Goal: Information Seeking & Learning: Learn about a topic

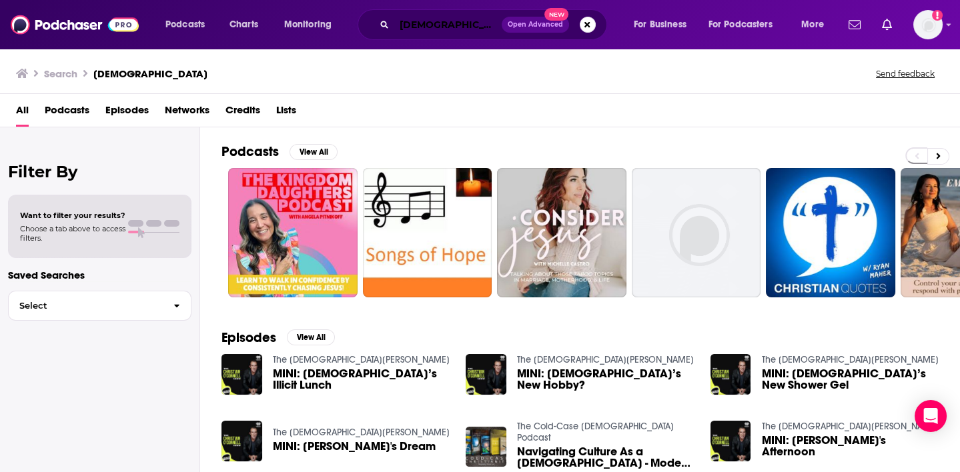
click at [434, 25] on input "christian" at bounding box center [447, 24] width 107 height 21
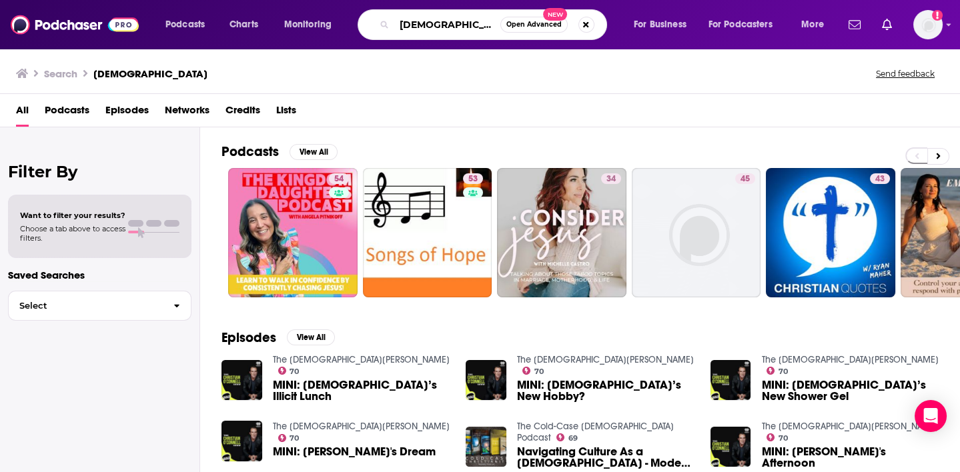
click at [434, 25] on input "christian" at bounding box center [447, 24] width 106 height 21
type input "religion"
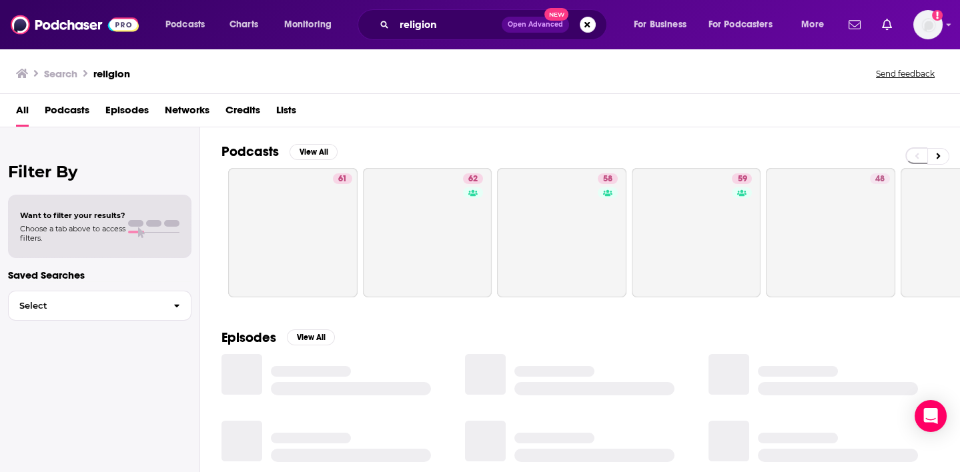
click at [81, 108] on span "Podcasts" at bounding box center [67, 112] width 45 height 27
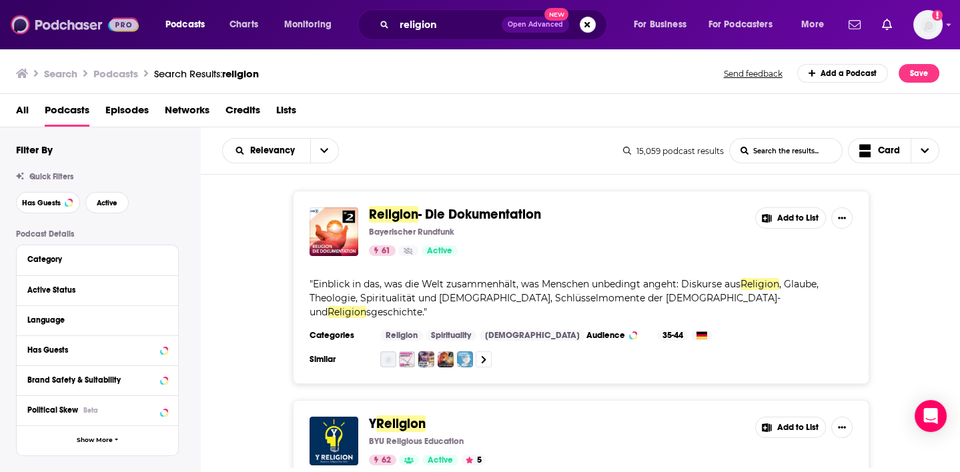
click at [77, 21] on img at bounding box center [75, 24] width 128 height 25
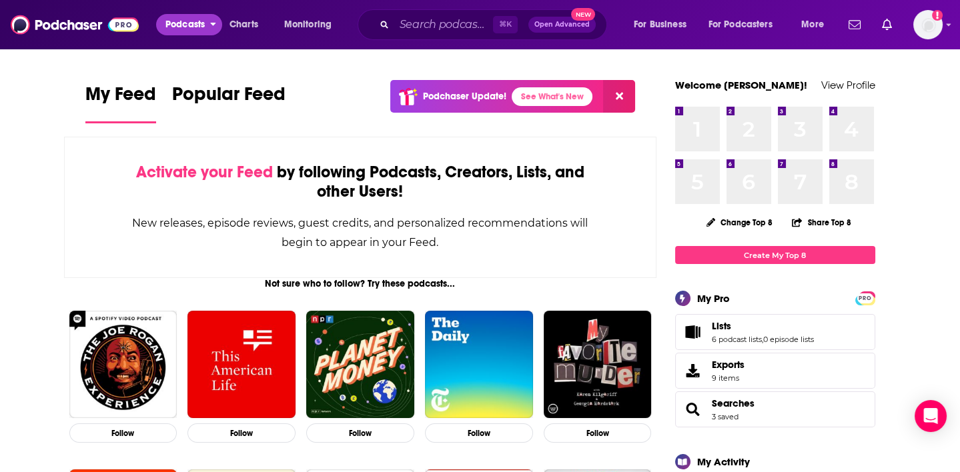
click at [214, 24] on icon "open menu" at bounding box center [213, 24] width 5 height 3
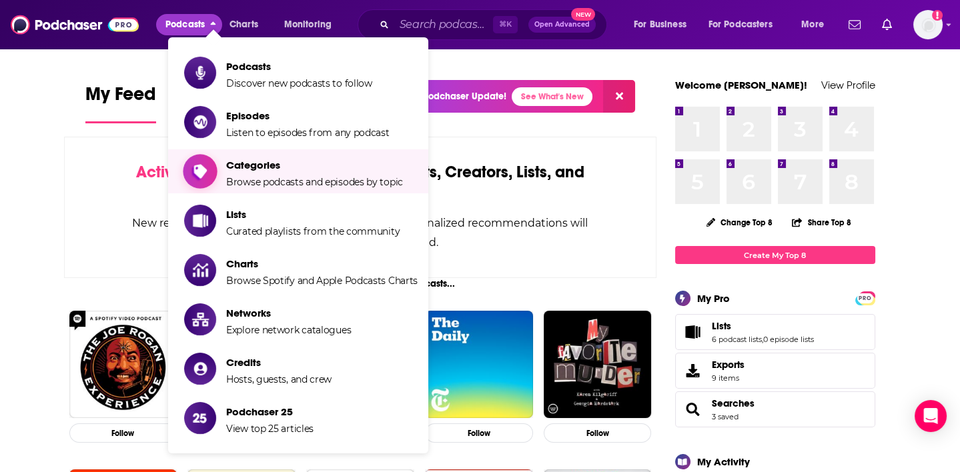
click at [234, 167] on span "Categories" at bounding box center [314, 165] width 177 height 13
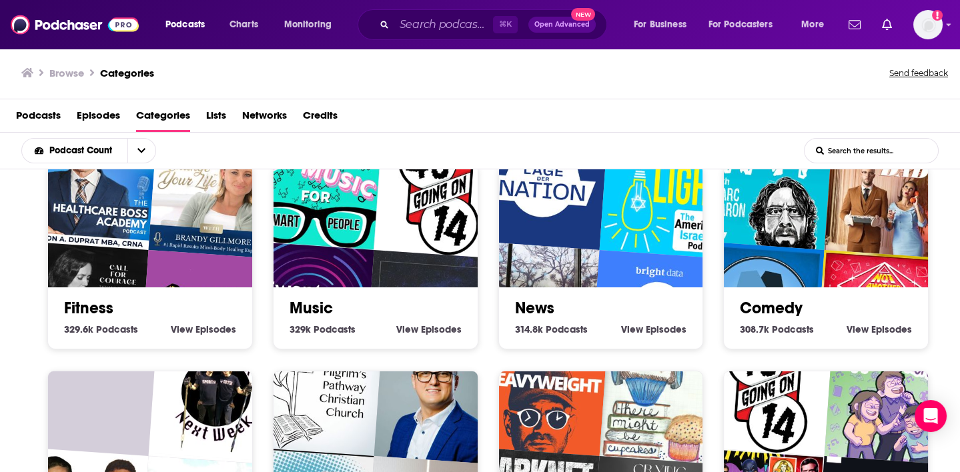
scroll to position [217, 0]
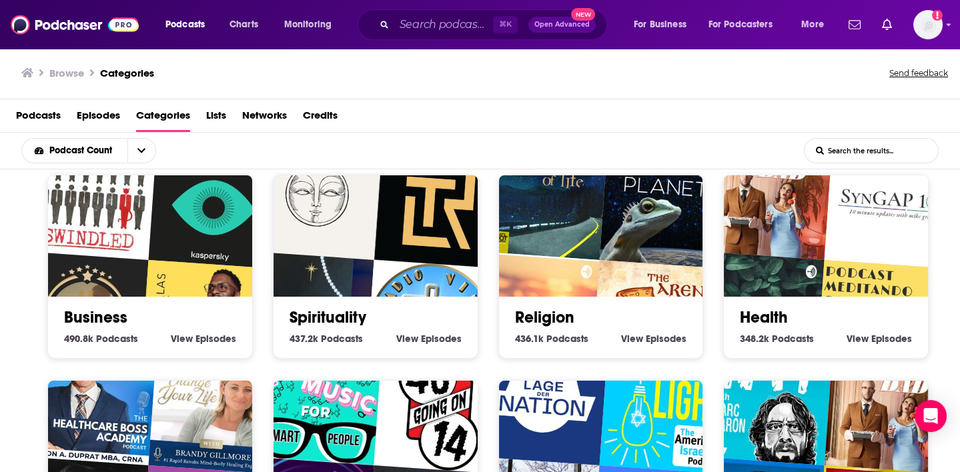
click at [649, 225] on img "Sentient Planet" at bounding box center [664, 202] width 131 height 131
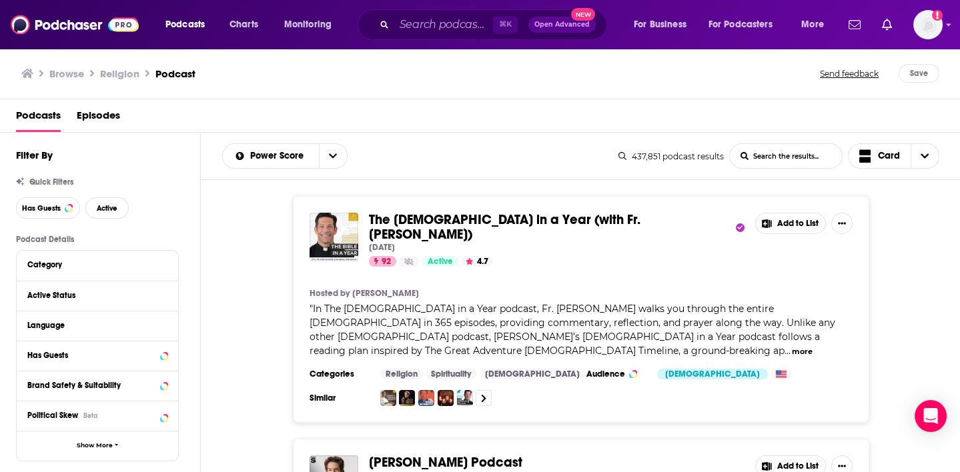
click at [40, 195] on div "Quick Filters Has Guests Active" at bounding box center [108, 197] width 184 height 41
click at [40, 203] on button "Has Guests" at bounding box center [48, 208] width 64 height 21
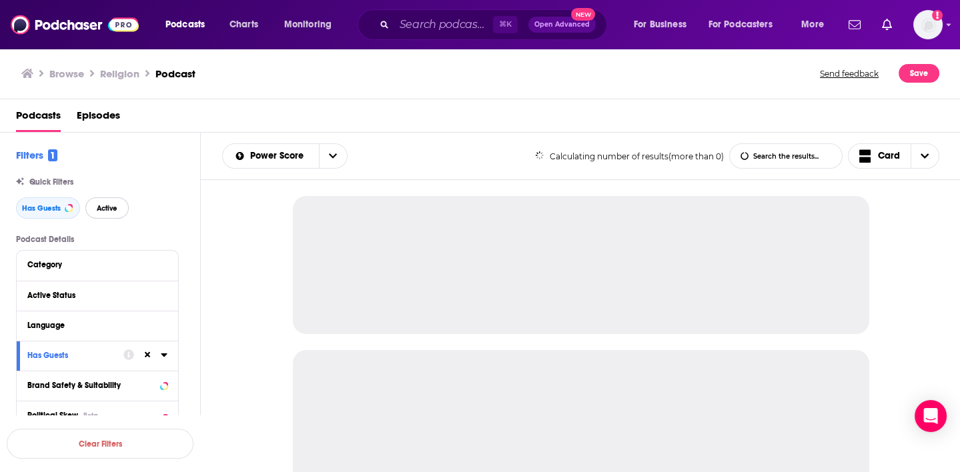
click at [103, 208] on span "Active" at bounding box center [107, 208] width 21 height 7
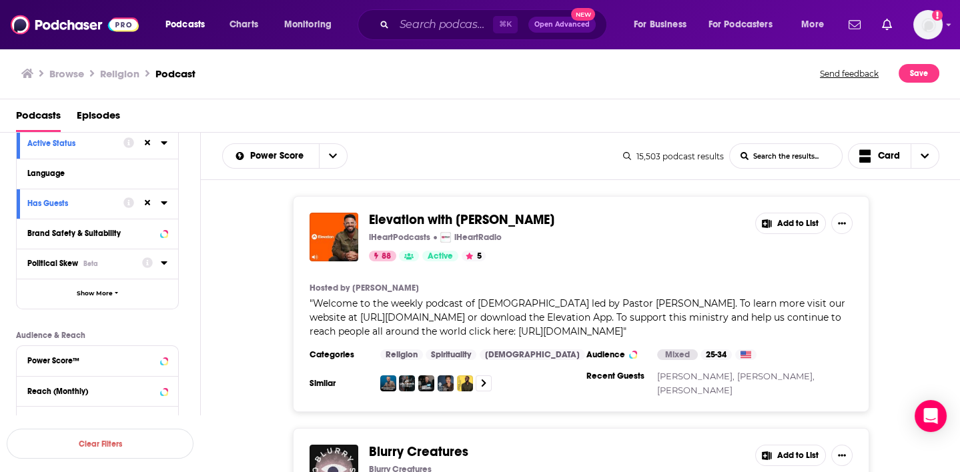
scroll to position [156, 0]
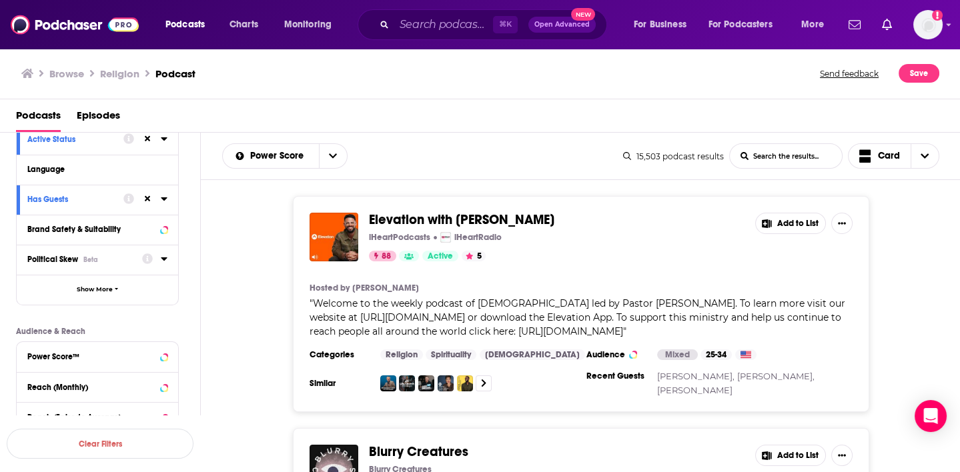
click at [166, 261] on icon at bounding box center [164, 259] width 7 height 11
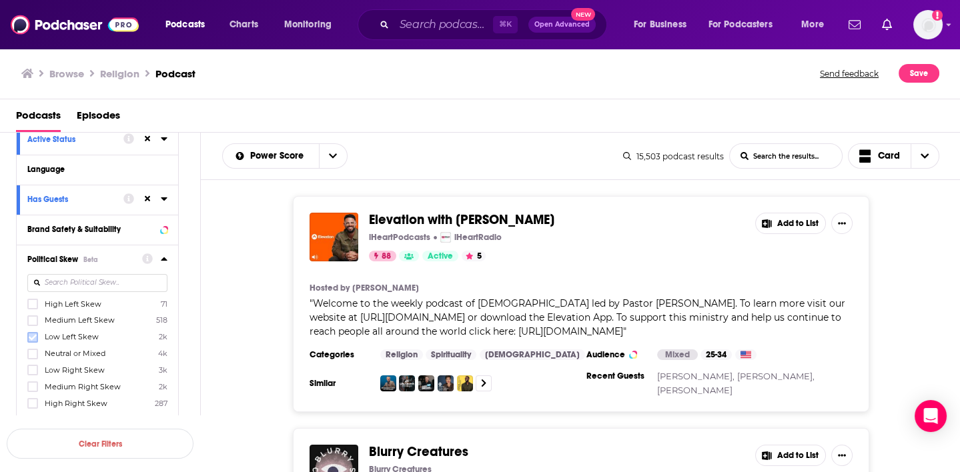
click at [31, 335] on icon at bounding box center [33, 338] width 8 height 8
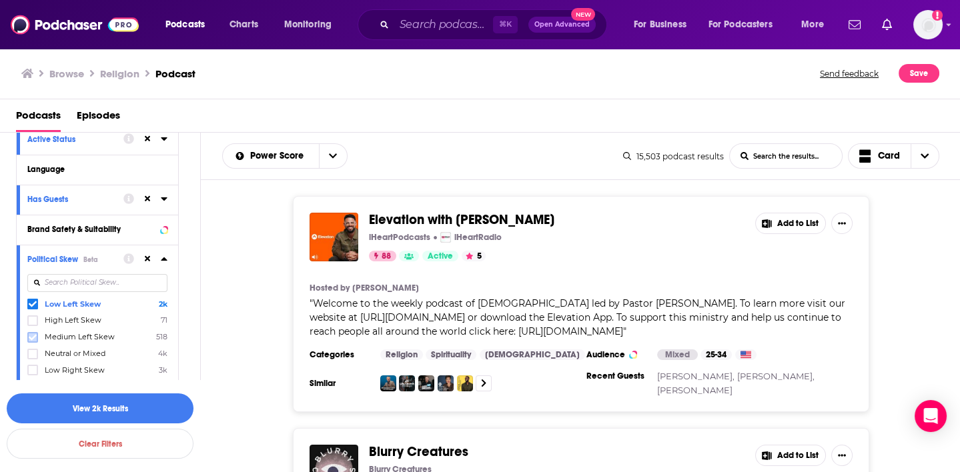
click at [31, 334] on icon at bounding box center [33, 338] width 8 height 8
click at [35, 351] on icon at bounding box center [33, 354] width 8 height 6
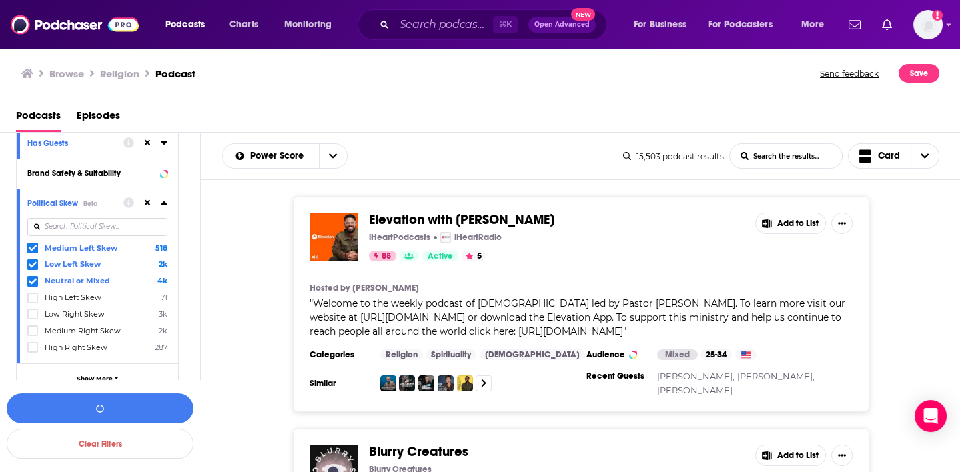
scroll to position [214, 0]
click at [94, 410] on button "View 6k Results" at bounding box center [100, 409] width 187 height 30
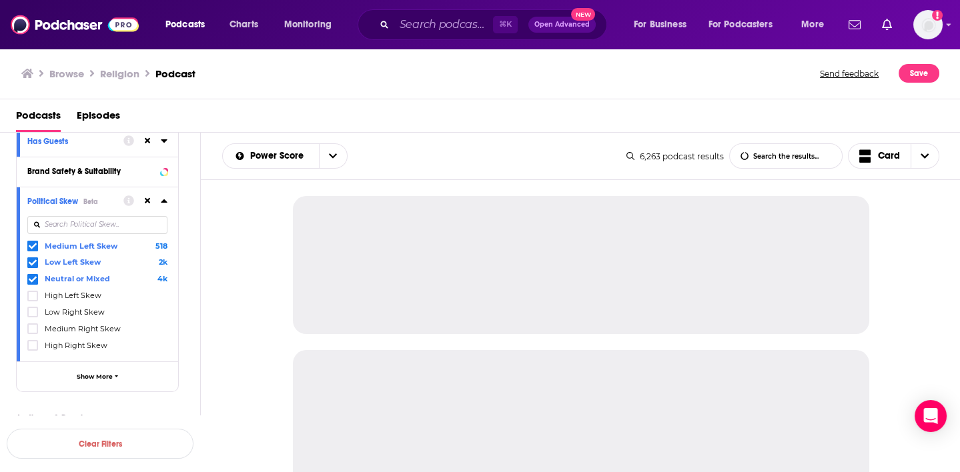
click at [164, 201] on icon at bounding box center [164, 201] width 6 height 3
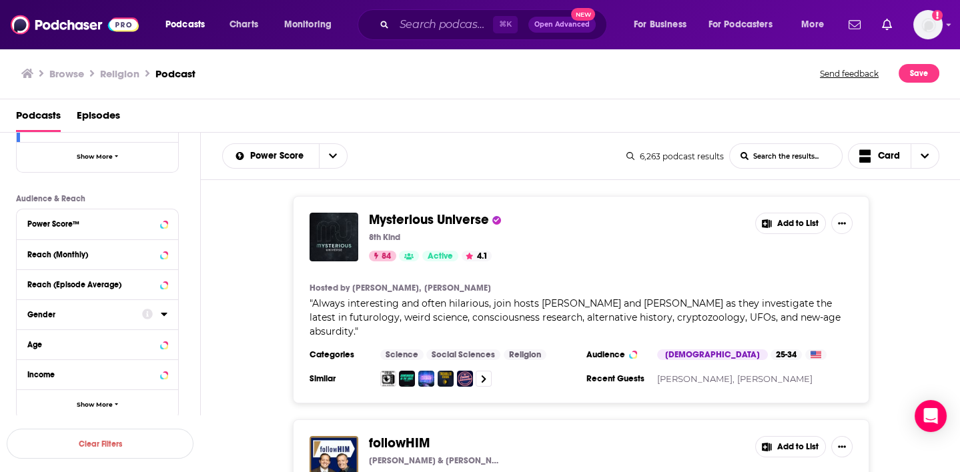
scroll to position [334, 0]
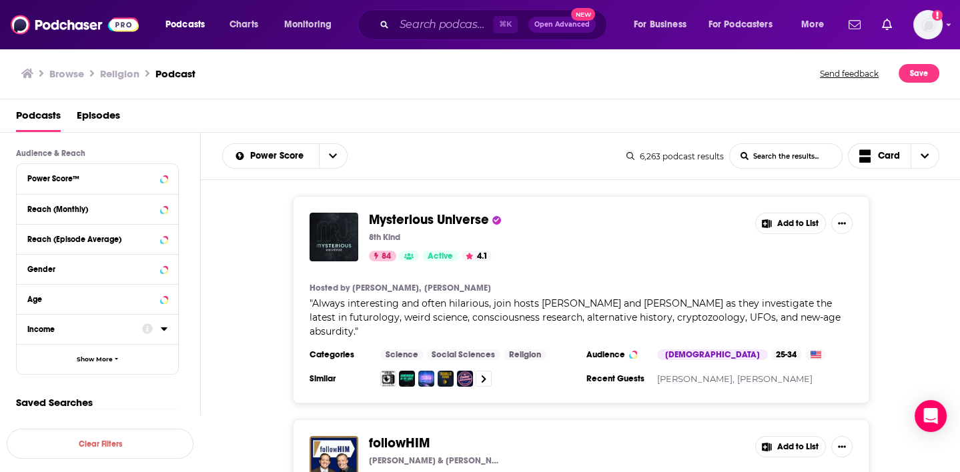
click at [163, 328] on icon at bounding box center [164, 329] width 6 height 3
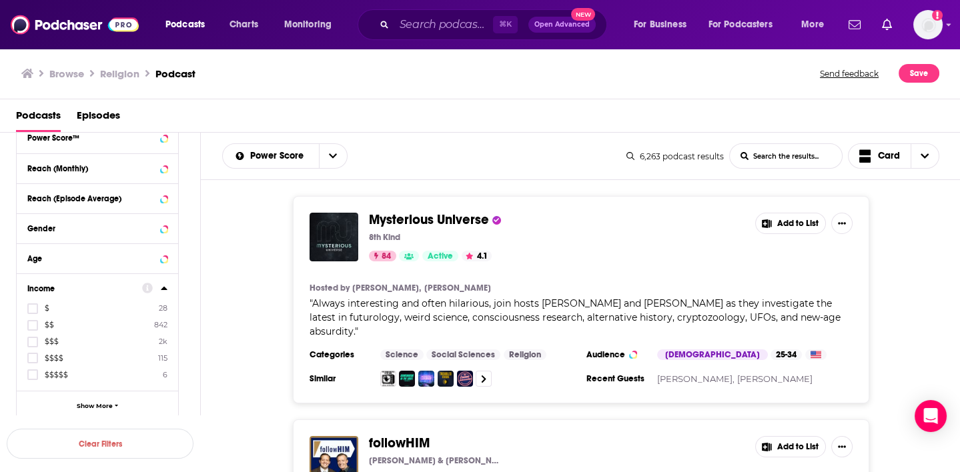
click at [164, 287] on icon at bounding box center [164, 288] width 6 height 3
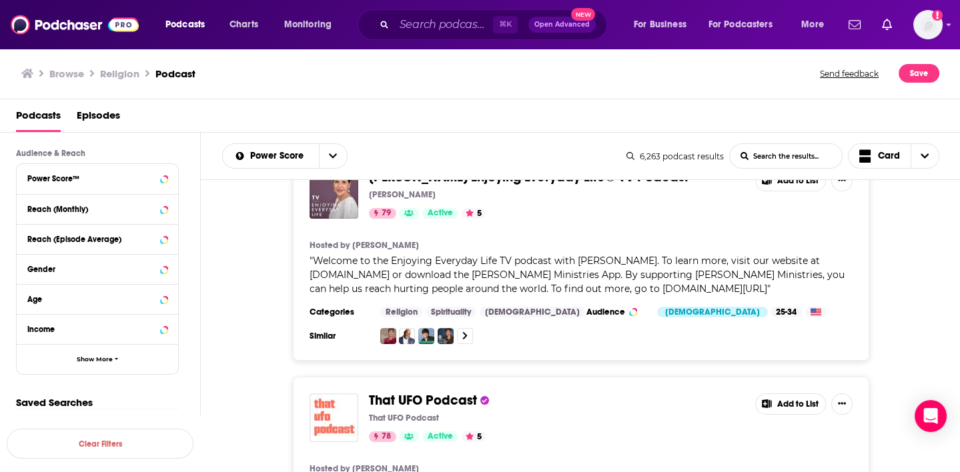
scroll to position [1432, 0]
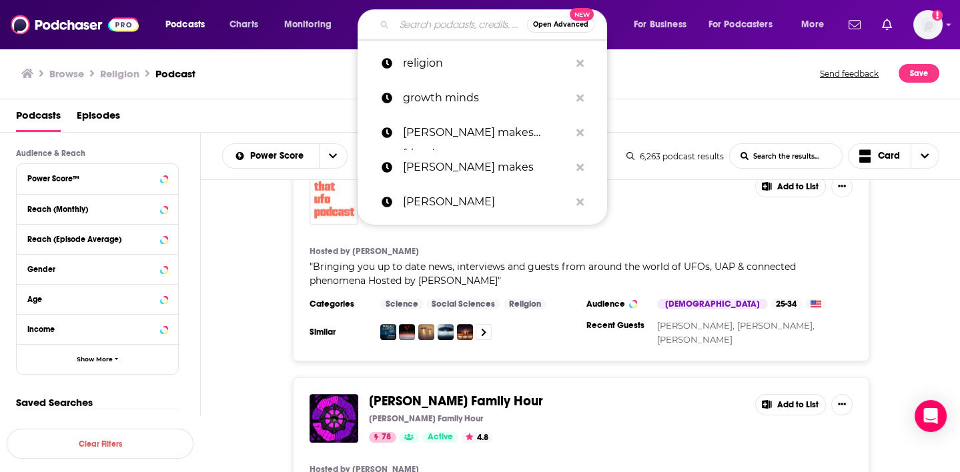
click at [464, 25] on input "Search podcasts, credits, & more..." at bounding box center [460, 24] width 133 height 21
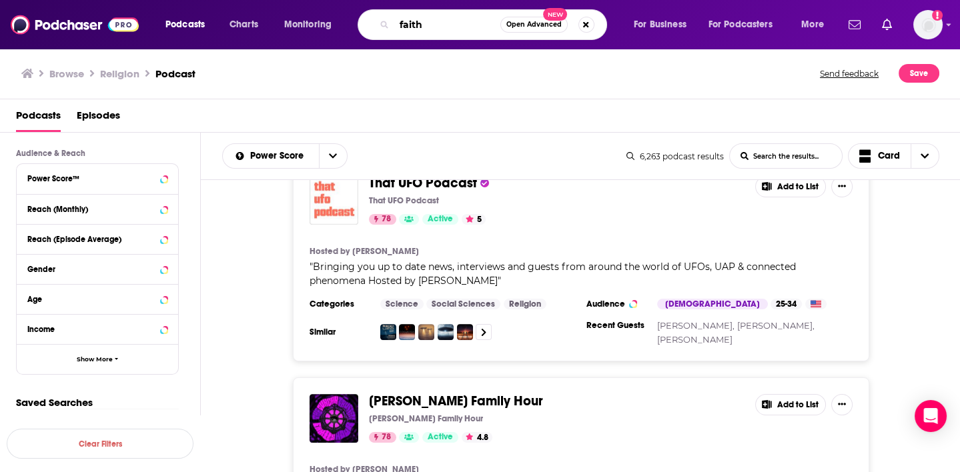
type input "faith"
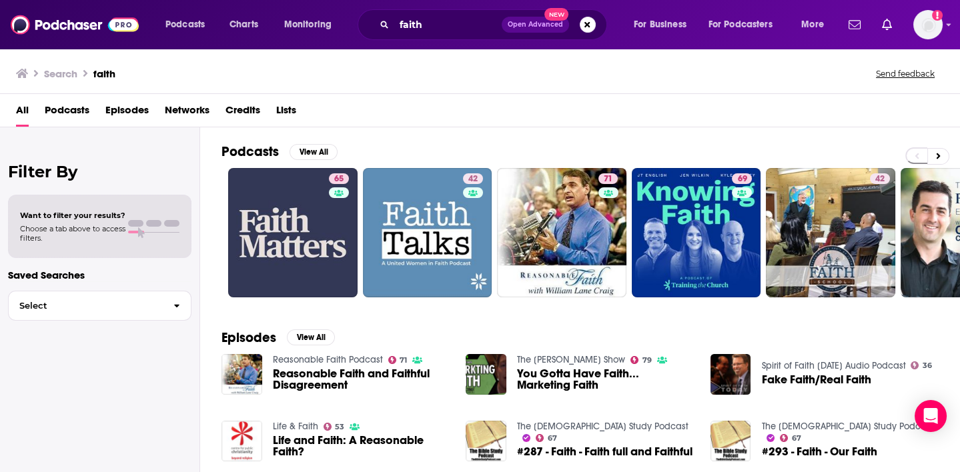
click at [65, 112] on span "Podcasts" at bounding box center [67, 112] width 45 height 27
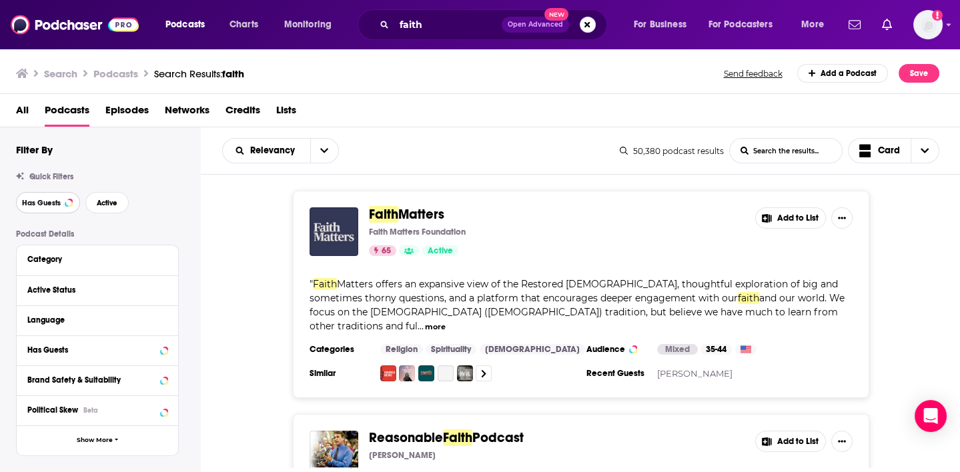
click at [57, 198] on button "Has Guests" at bounding box center [48, 202] width 64 height 21
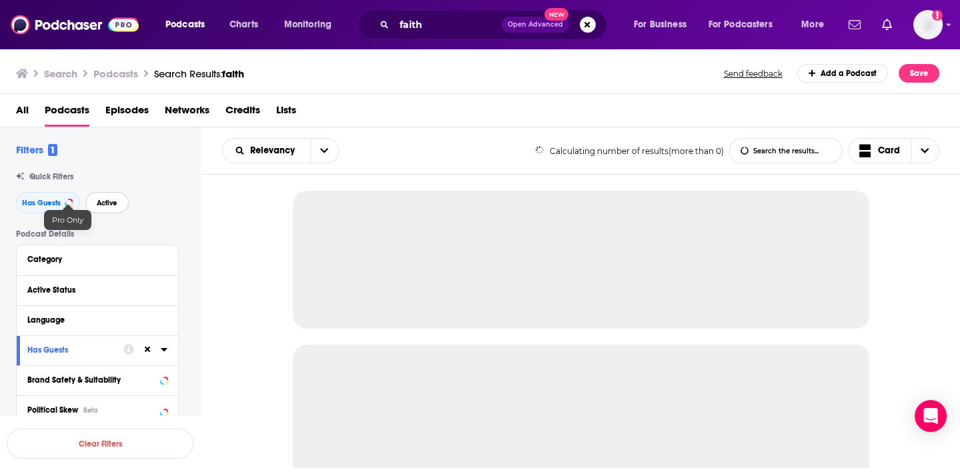
click at [107, 209] on button "Active" at bounding box center [106, 202] width 43 height 21
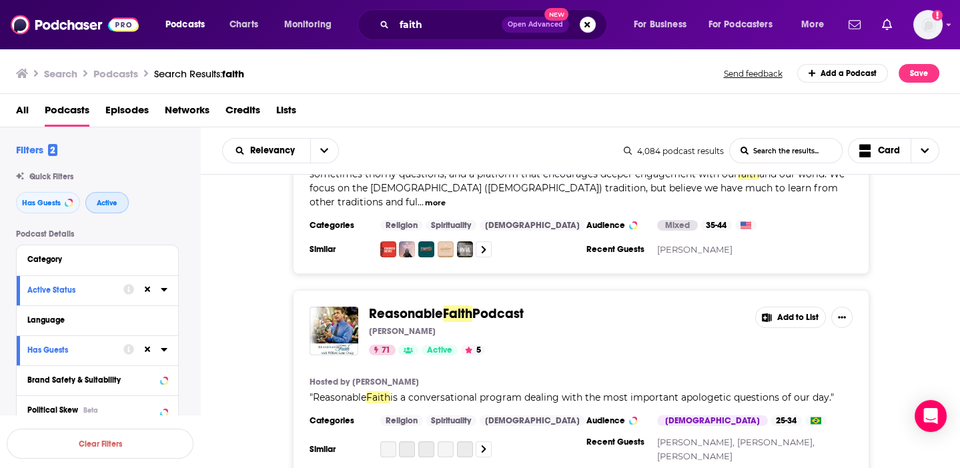
scroll to position [125, 0]
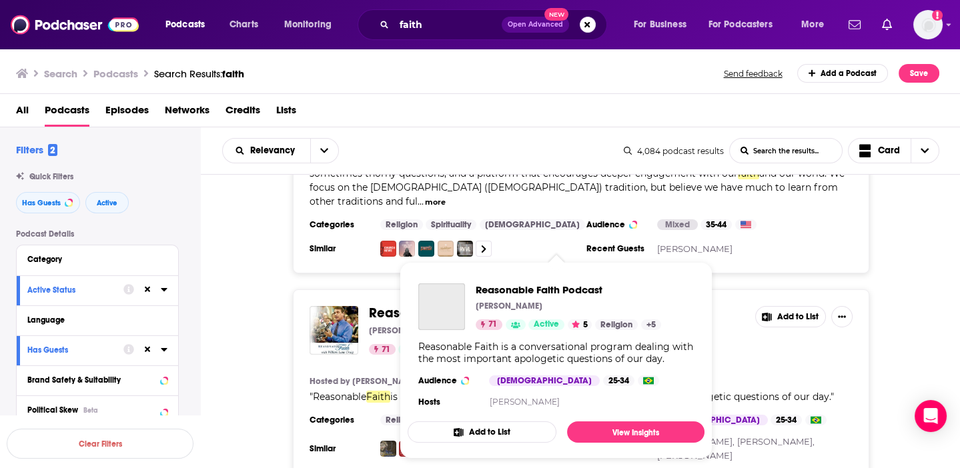
click at [410, 298] on div "Reasonable Faith Podcast William Lane Craig 71 Active 5 Religion + 5 Reasonable…" at bounding box center [556, 347] width 297 height 149
click at [400, 293] on span "Reasonable Faith Podcast William Lane Craig 71 Active 5 Religion + 5 Reasonable…" at bounding box center [556, 360] width 313 height 213
click at [334, 308] on img "Reasonable Faith Podcast" at bounding box center [334, 330] width 49 height 49
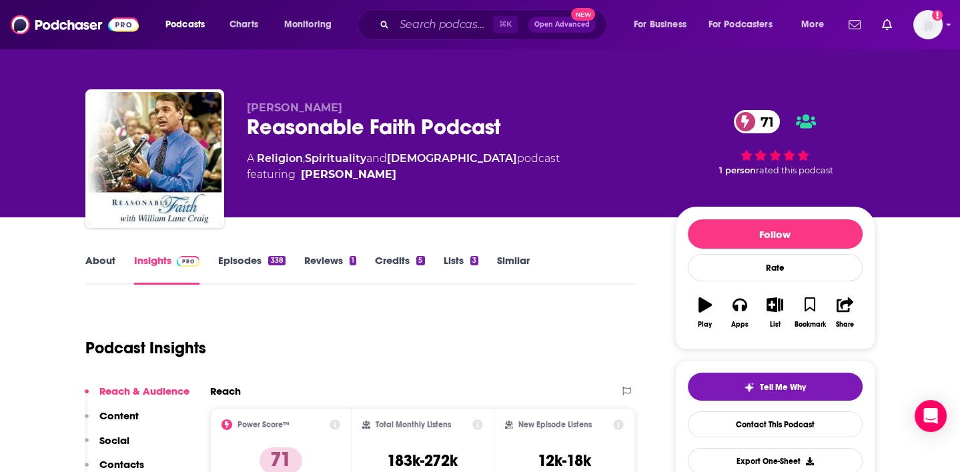
click at [103, 263] on link "About" at bounding box center [100, 269] width 30 height 31
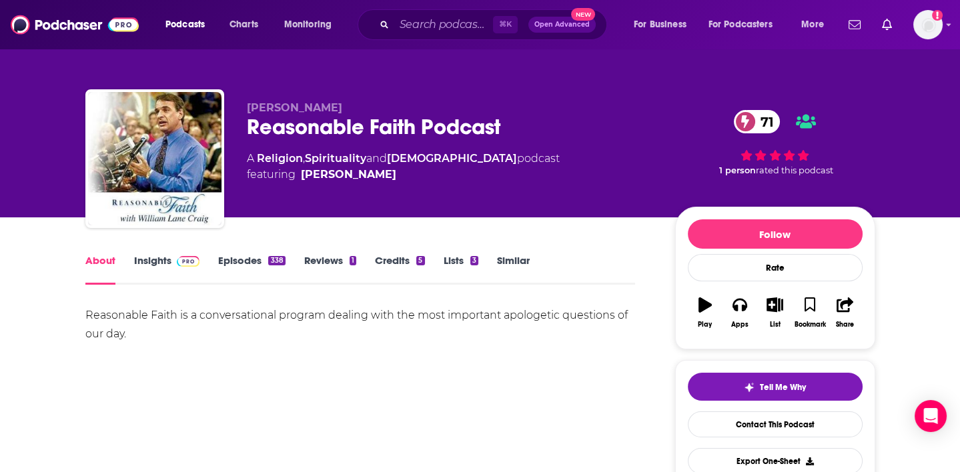
click at [167, 266] on link "Insights" at bounding box center [167, 269] width 66 height 31
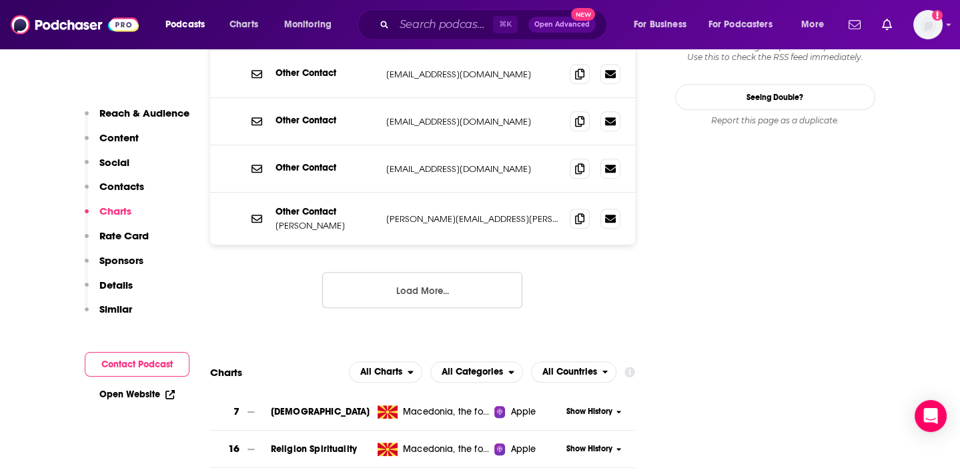
scroll to position [1880, 0]
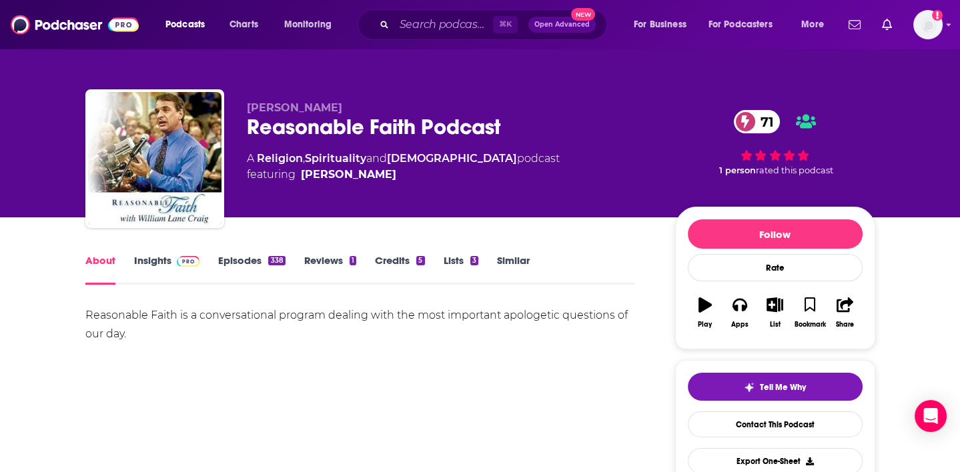
click at [416, 35] on div "⌘ K Open Advanced New" at bounding box center [483, 24] width 250 height 31
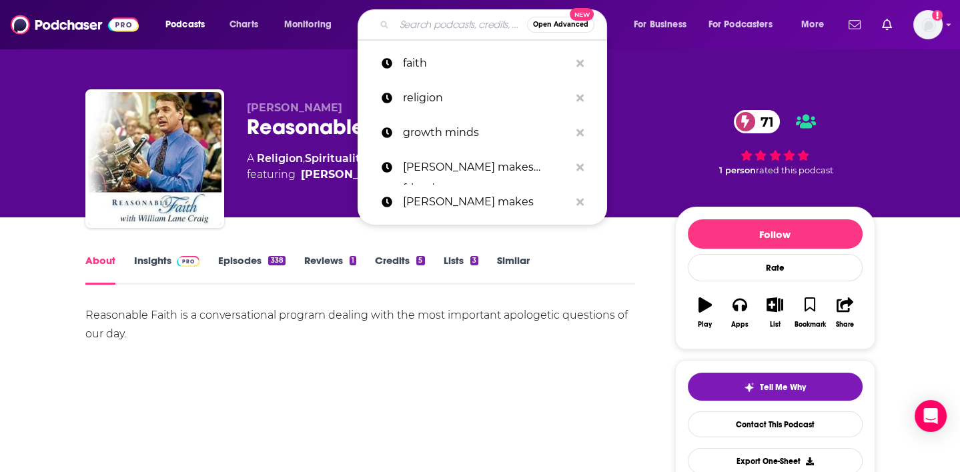
click at [416, 27] on input "Search podcasts, credits, & more..." at bounding box center [460, 24] width 133 height 21
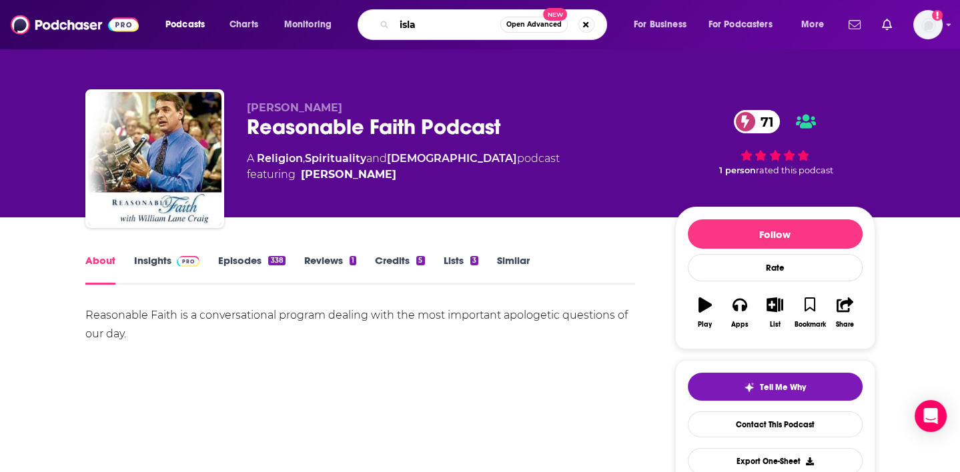
type input "islam"
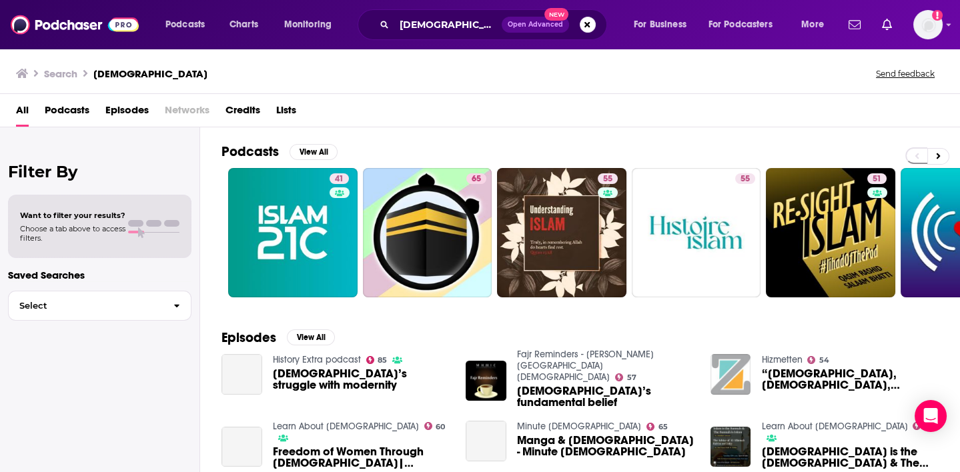
click at [81, 109] on span "Podcasts" at bounding box center [67, 112] width 45 height 27
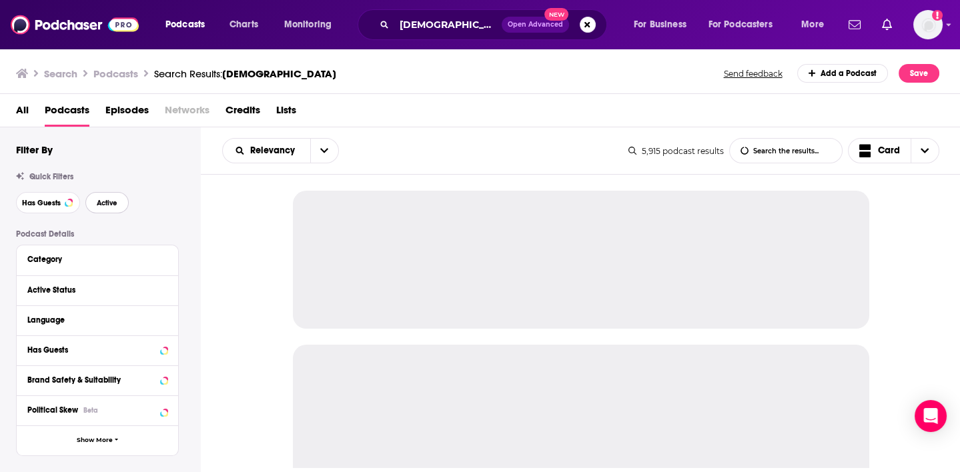
click at [92, 201] on button "Active" at bounding box center [106, 202] width 43 height 21
click at [35, 203] on span "Has Guests" at bounding box center [41, 203] width 39 height 7
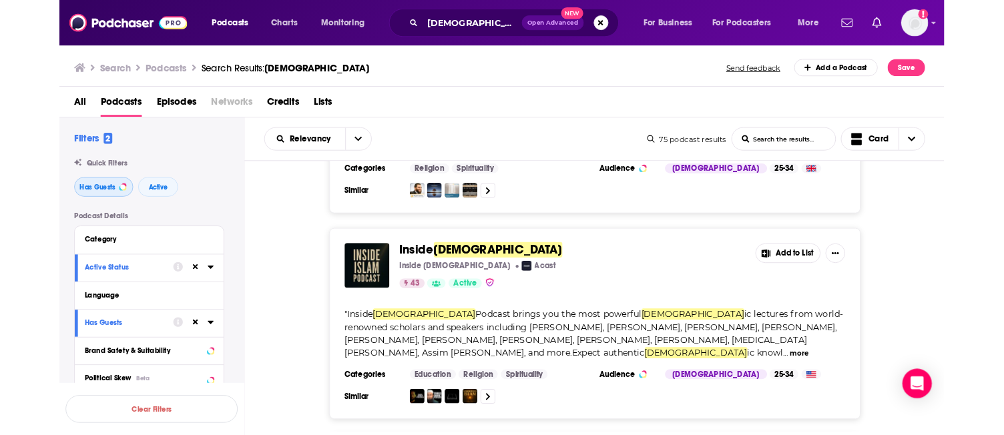
scroll to position [528, 0]
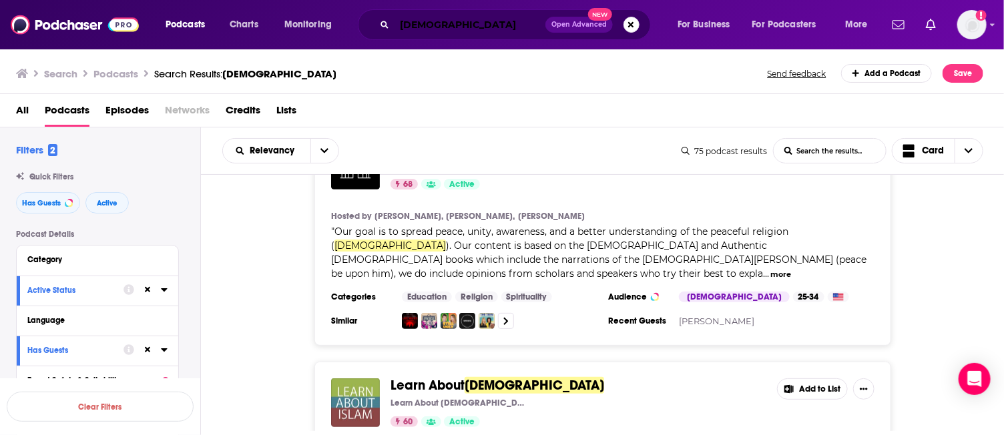
click at [466, 22] on input "islam" at bounding box center [469, 24] width 151 height 21
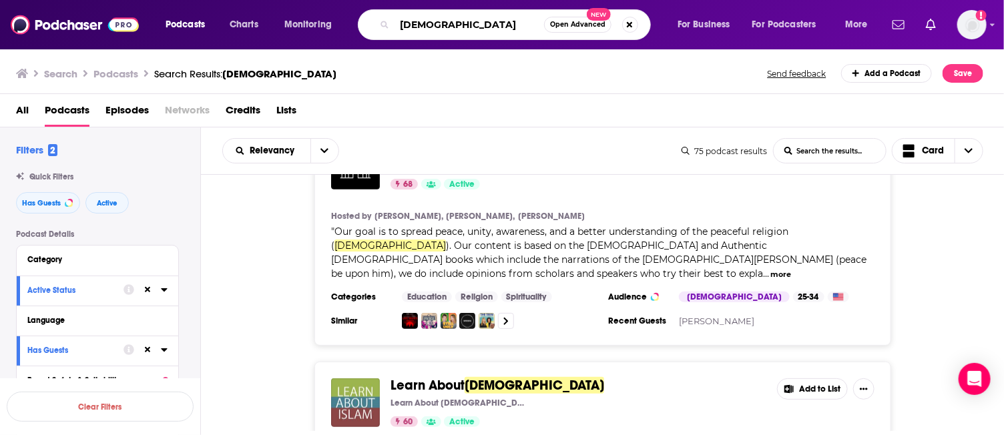
click at [466, 22] on input "islam" at bounding box center [468, 24] width 149 height 21
type input "faith"
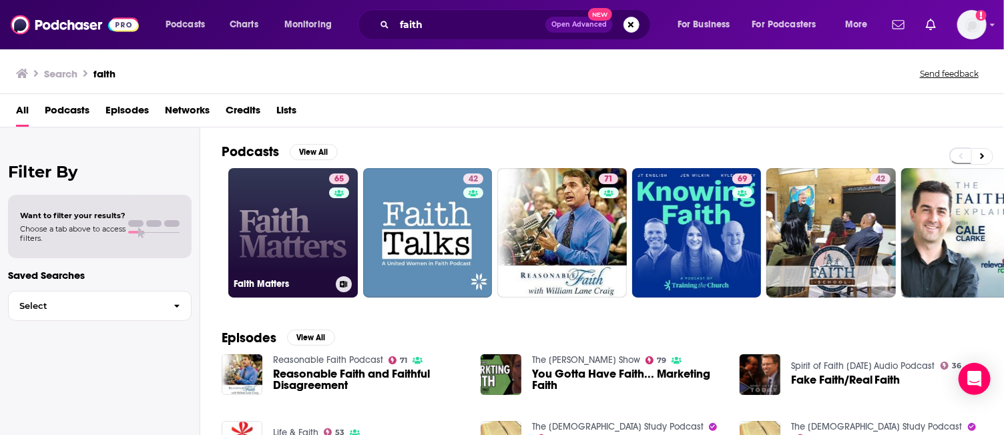
click at [276, 248] on link "65 Faith Matters" at bounding box center [292, 232] width 129 height 129
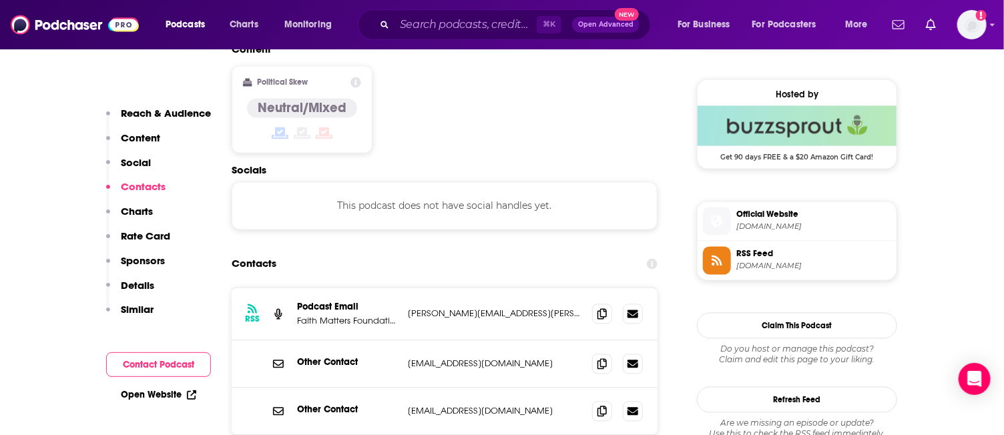
scroll to position [1060, 0]
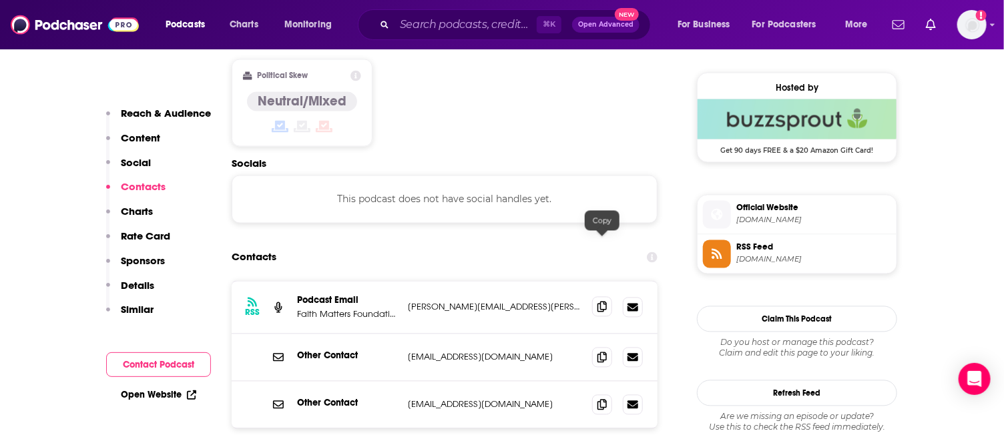
click at [603, 302] on icon at bounding box center [601, 307] width 9 height 11
click at [604, 352] on icon at bounding box center [601, 357] width 9 height 11
click at [598, 399] on icon at bounding box center [601, 404] width 9 height 11
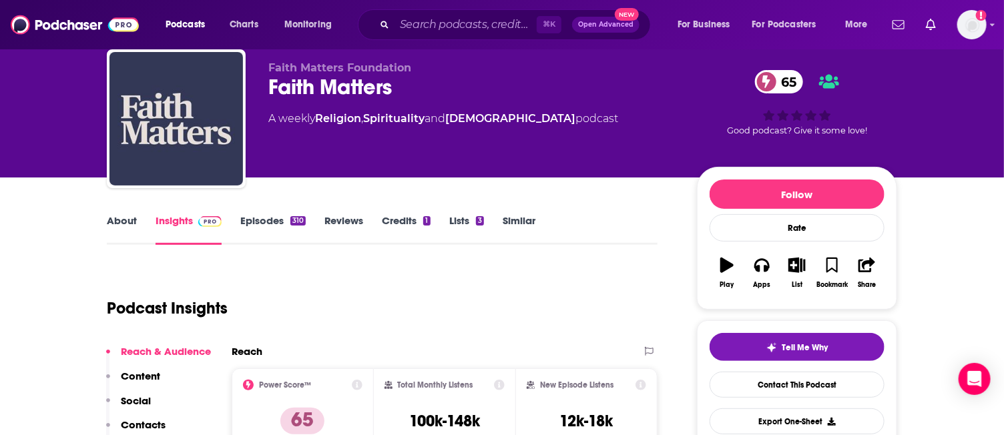
scroll to position [0, 0]
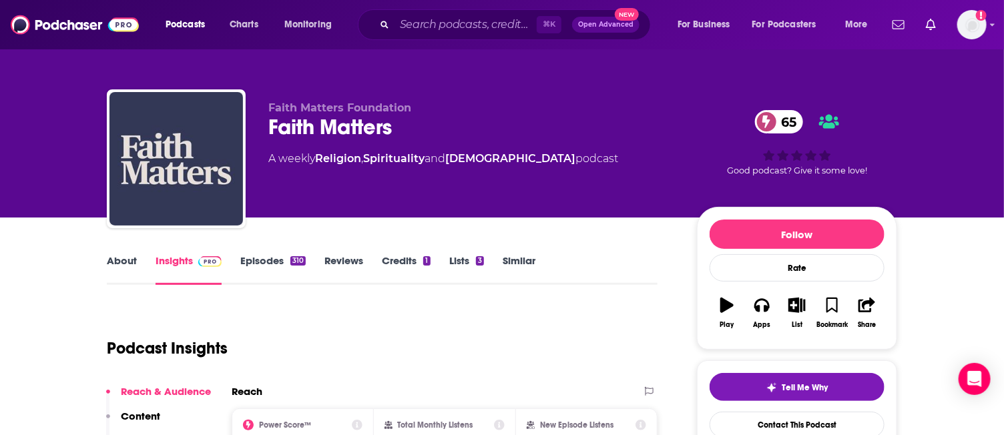
click at [519, 265] on link "Similar" at bounding box center [518, 269] width 33 height 31
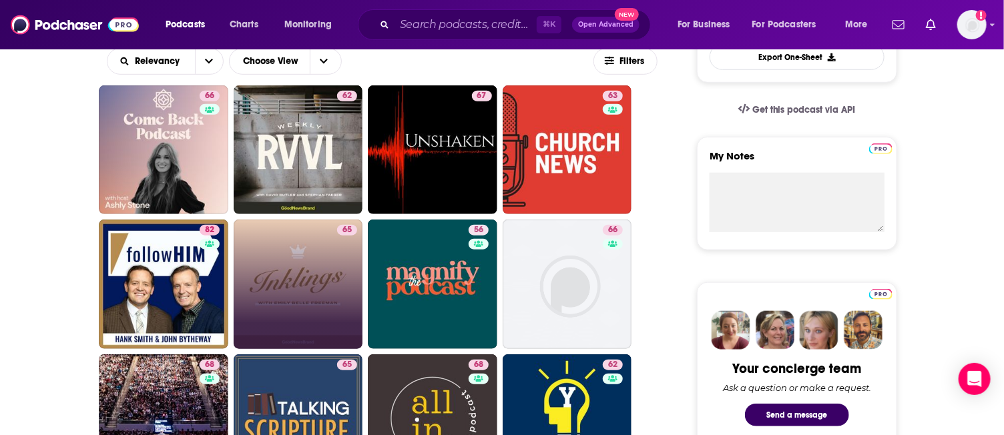
scroll to position [406, 0]
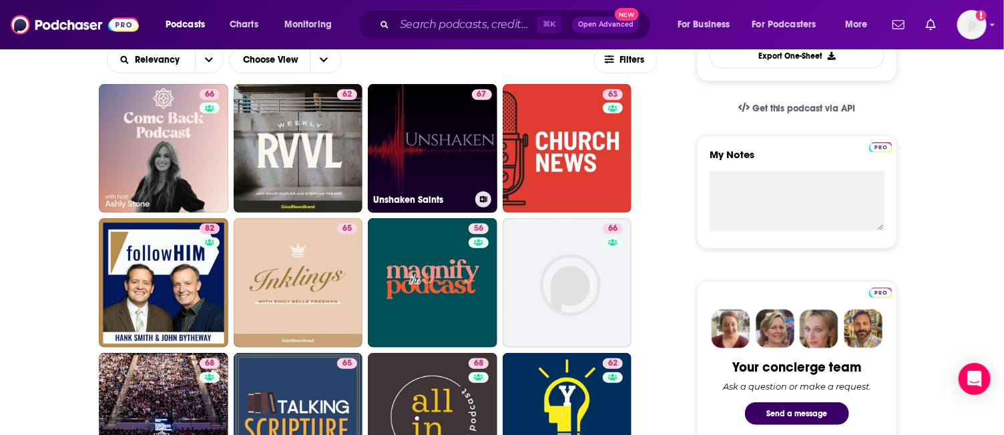
click at [434, 153] on link "67 Unshaken Saints" at bounding box center [432, 148] width 129 height 129
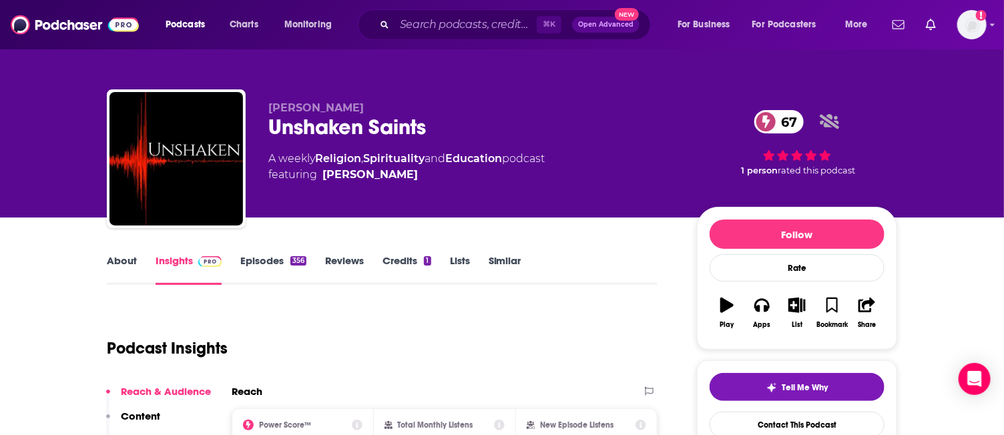
click at [135, 264] on link "About" at bounding box center [122, 269] width 30 height 31
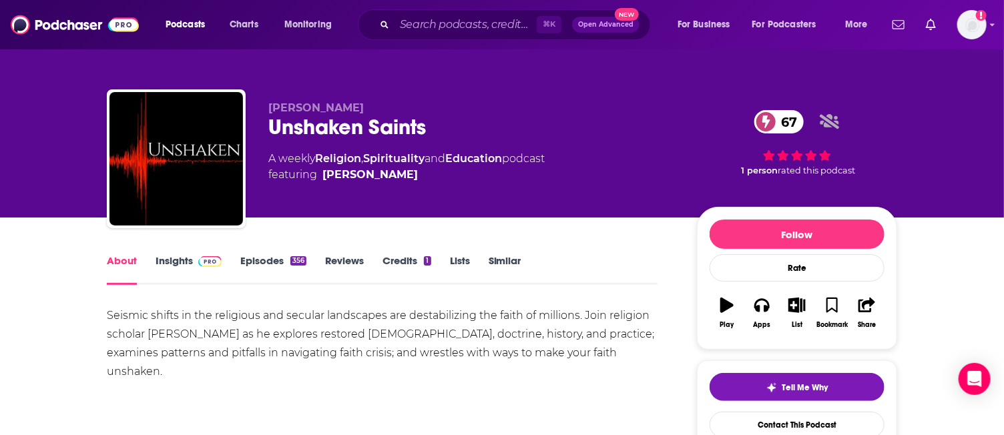
click at [171, 257] on link "Insights" at bounding box center [188, 269] width 66 height 31
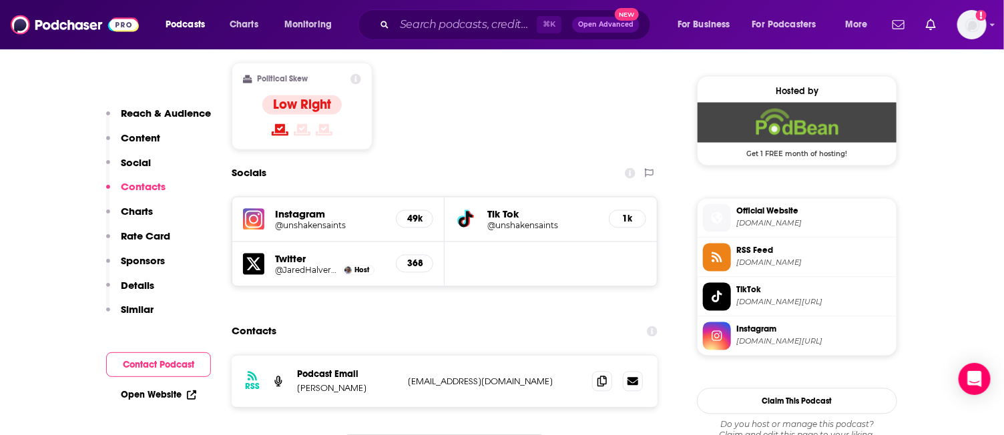
scroll to position [1124, 0]
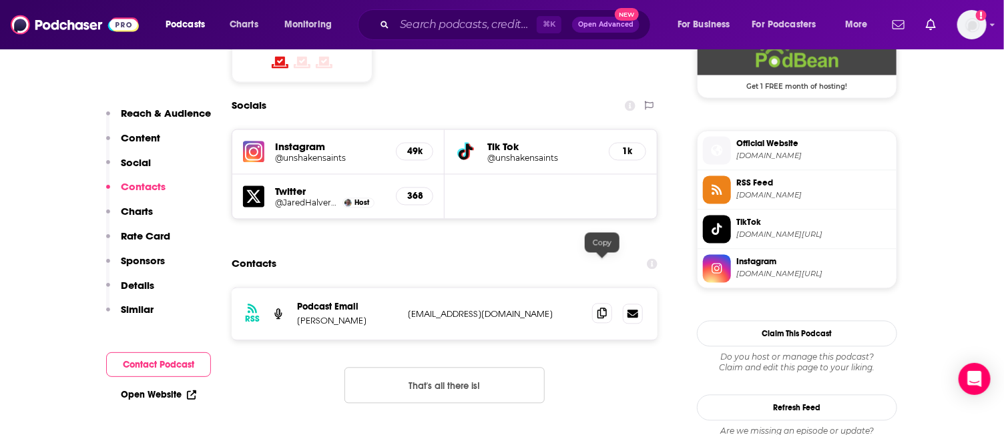
click at [598, 308] on icon at bounding box center [601, 313] width 9 height 11
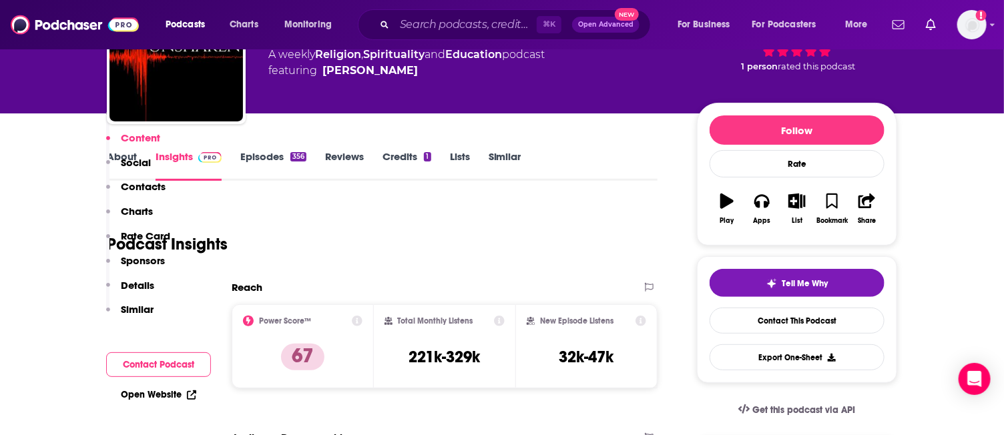
scroll to position [0, 0]
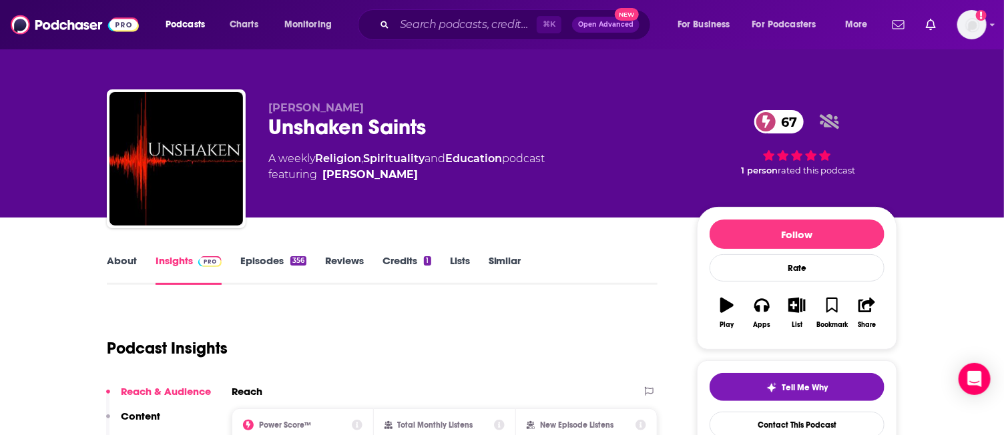
click at [510, 264] on link "Similar" at bounding box center [504, 269] width 33 height 31
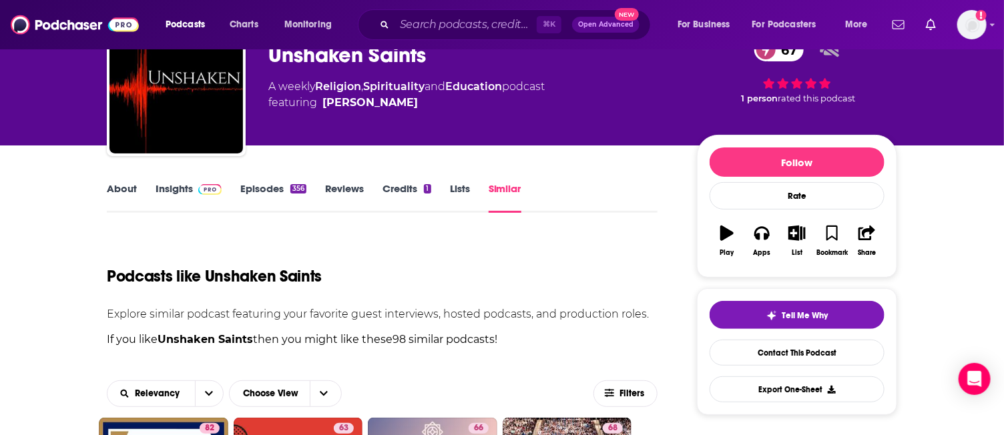
scroll to position [337, 0]
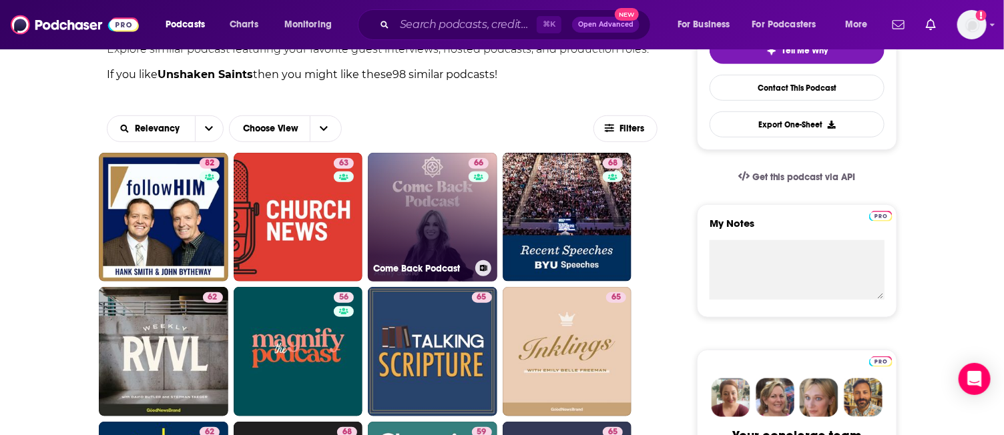
click at [442, 224] on link "66 Come Back Podcast" at bounding box center [432, 217] width 129 height 129
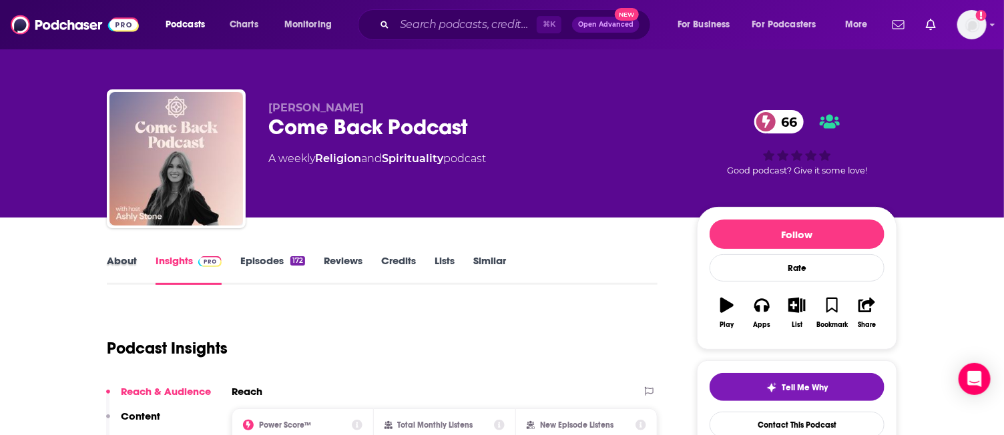
click at [139, 258] on div "About" at bounding box center [131, 269] width 49 height 31
click at [122, 260] on link "About" at bounding box center [122, 269] width 30 height 31
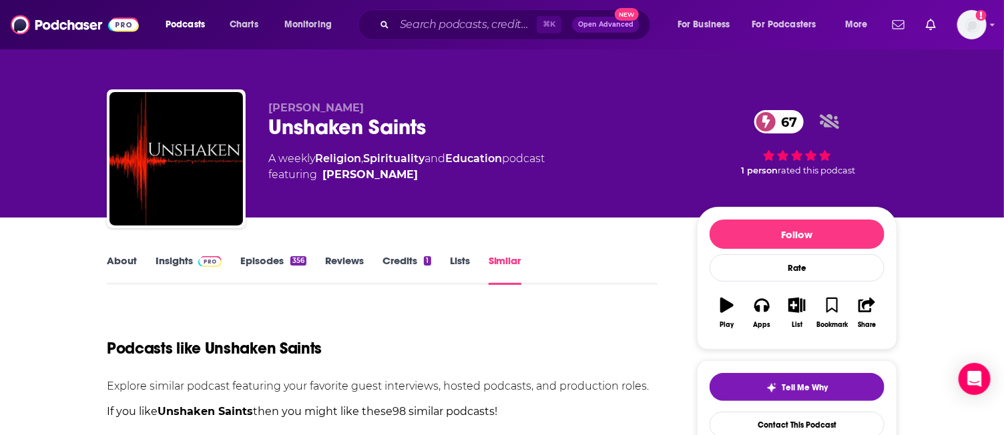
scroll to position [388, 0]
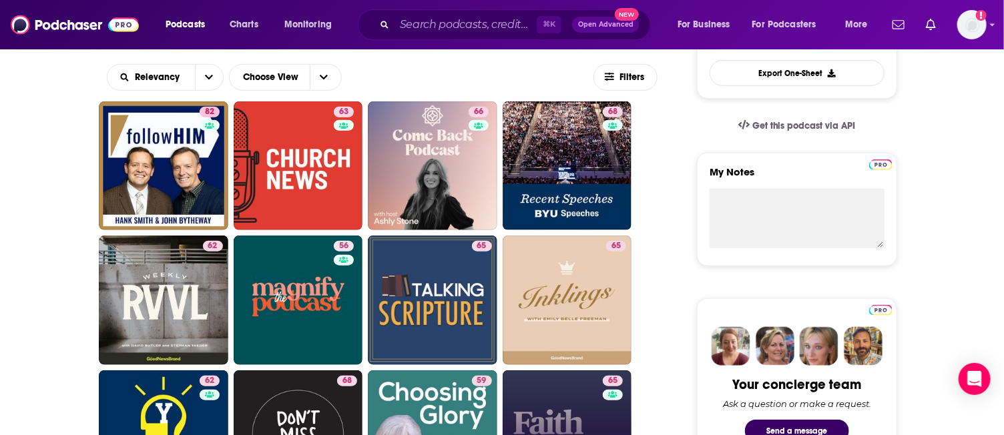
click at [549, 408] on link "65 Faith Matters" at bounding box center [566, 434] width 129 height 129
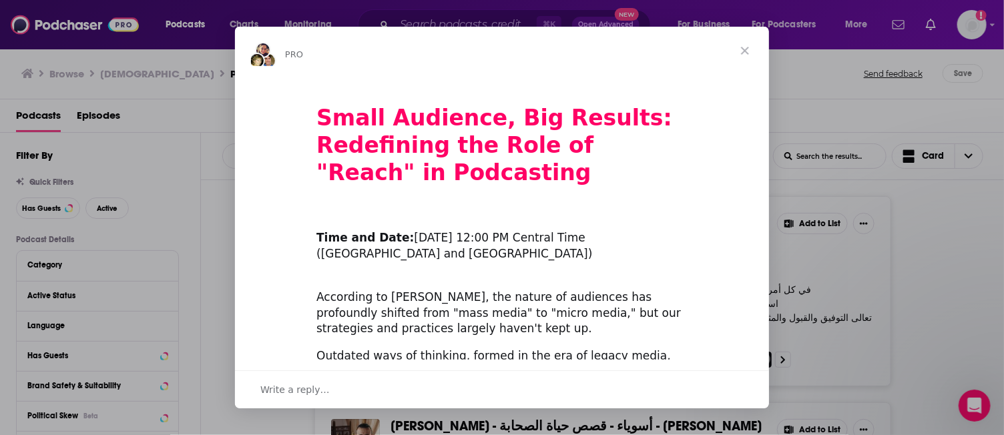
click at [747, 49] on span "Close" at bounding box center [745, 51] width 48 height 48
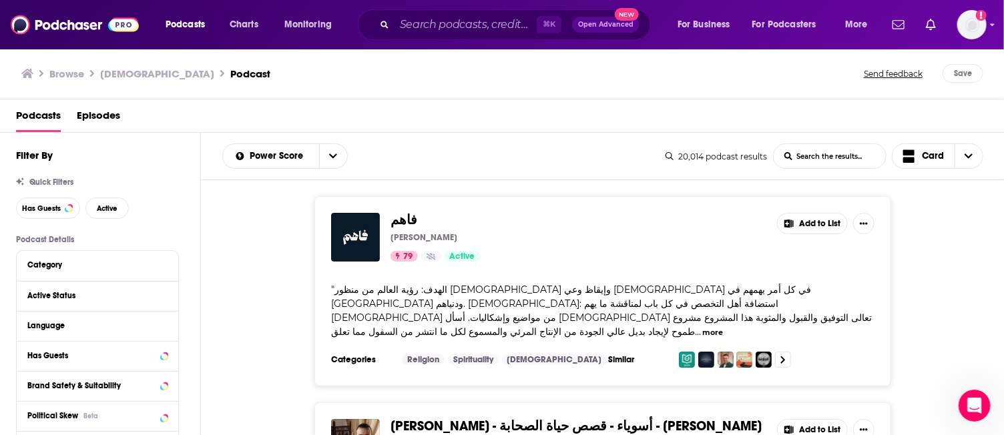
scroll to position [85, 0]
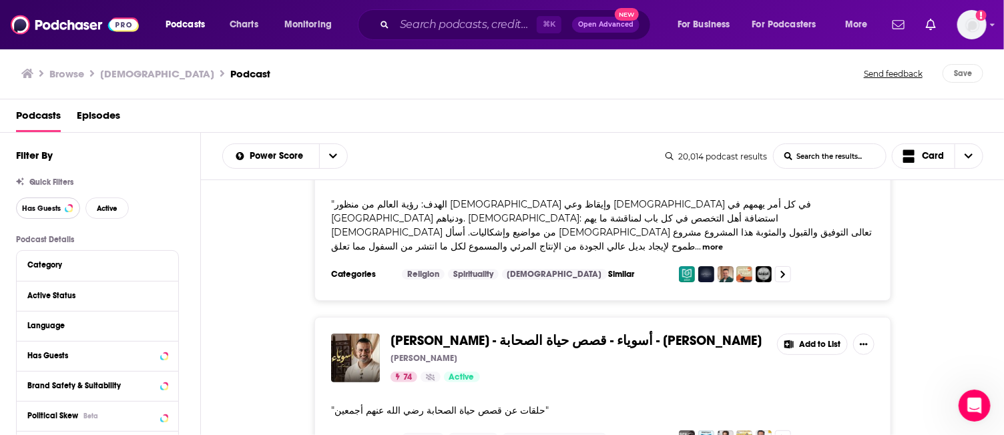
click at [53, 206] on span "Has Guests" at bounding box center [41, 208] width 39 height 7
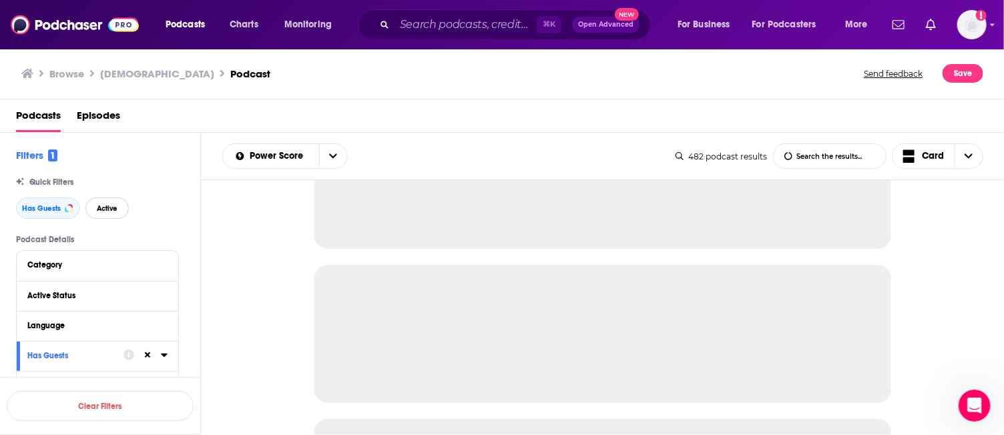
click at [111, 206] on span "Active" at bounding box center [107, 208] width 21 height 7
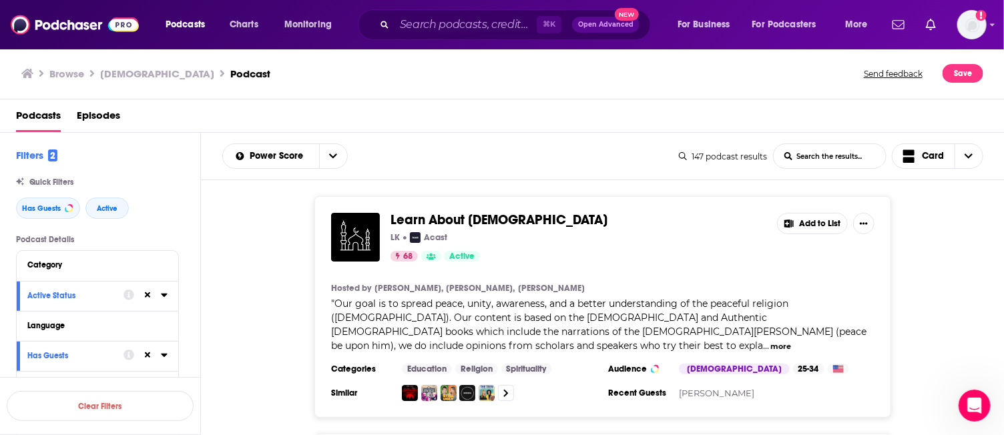
click at [443, 219] on span "Learn About Islam" at bounding box center [498, 220] width 217 height 17
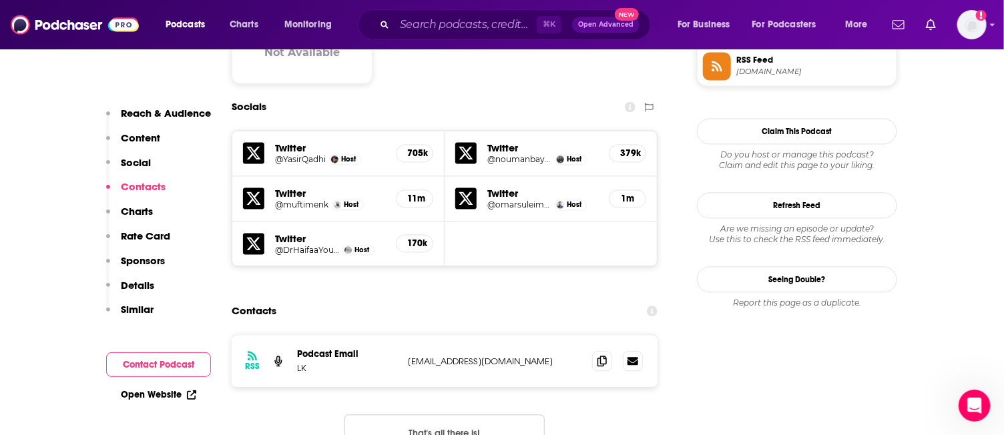
scroll to position [1164, 0]
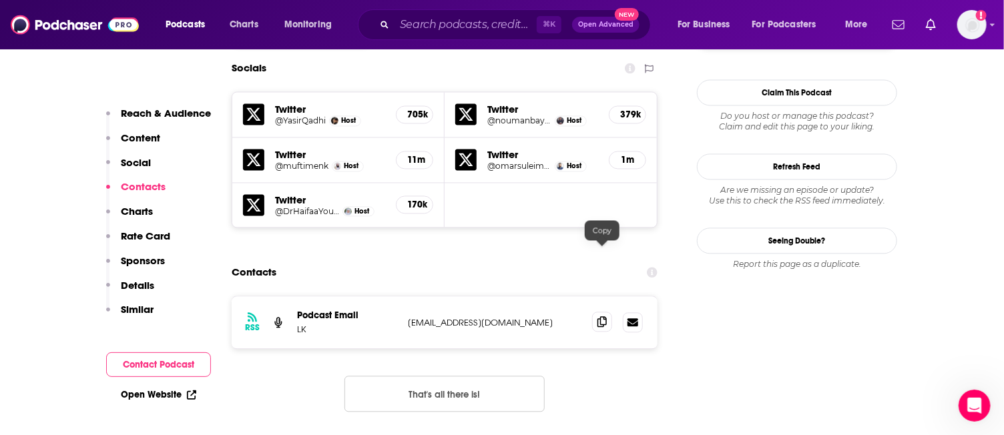
click at [606, 316] on icon at bounding box center [601, 321] width 9 height 11
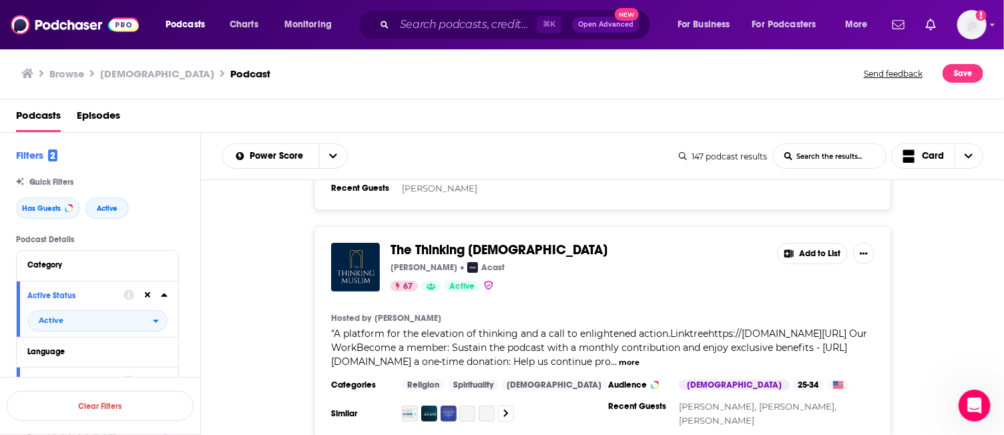
scroll to position [208, 0]
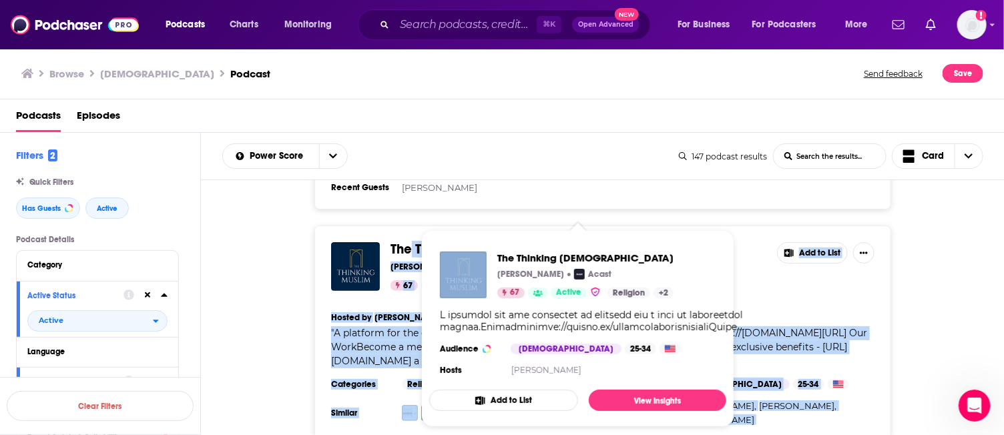
drag, startPoint x: 446, startPoint y: 250, endPoint x: 408, endPoint y: 244, distance: 38.5
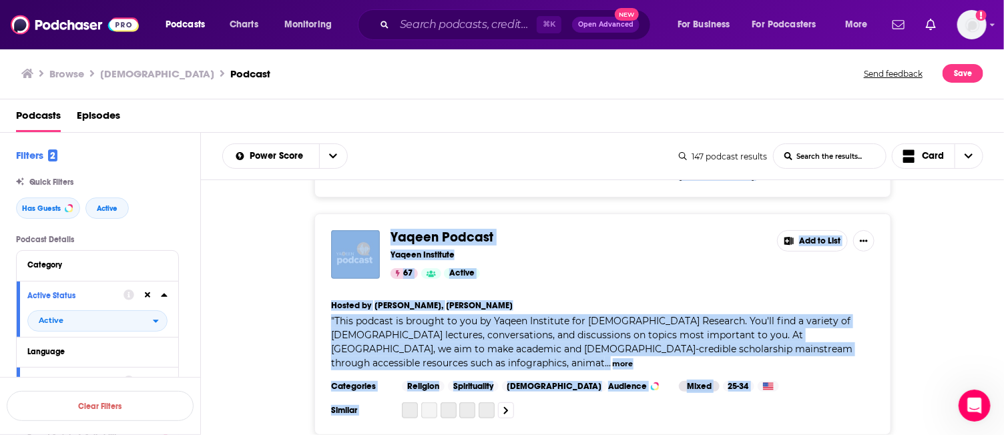
scroll to position [454, 0]
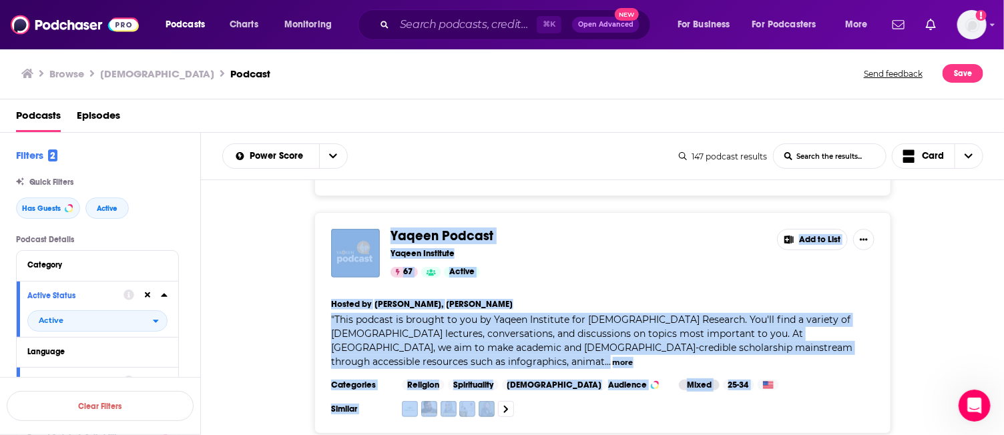
click at [298, 330] on div "Yaqeen Podcast Yaqeen Institute 67 Active Add to List Hosted by Omar Suleiman, …" at bounding box center [602, 323] width 803 height 222
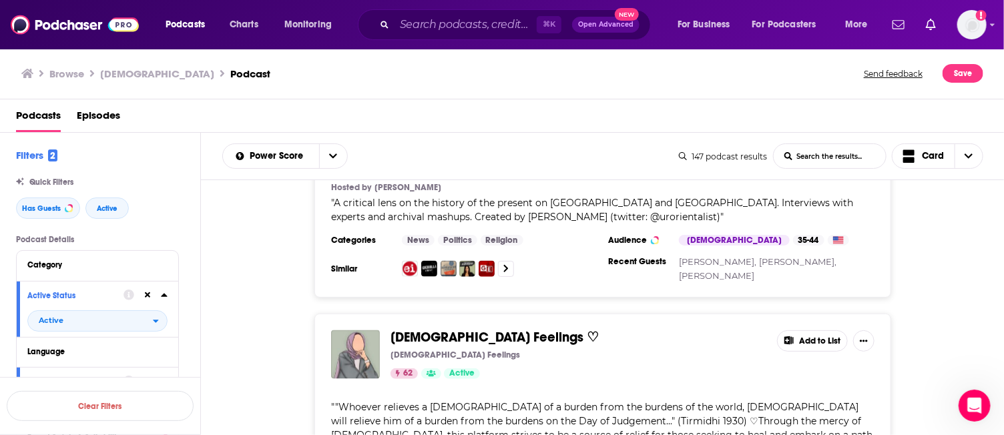
scroll to position [1044, 0]
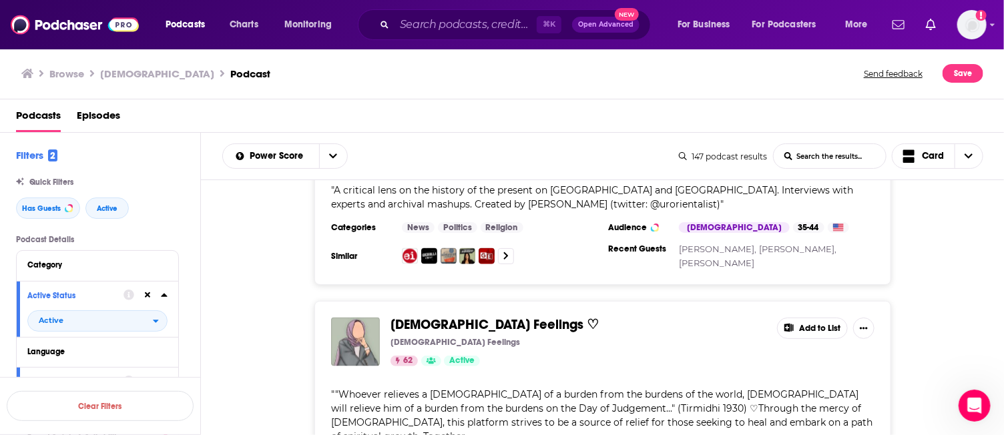
click at [942, 334] on div "Islamic Feelings ♡ Islamic Feelings 62 Active Add to List " "Whoever relieves a…" at bounding box center [602, 405] width 803 height 208
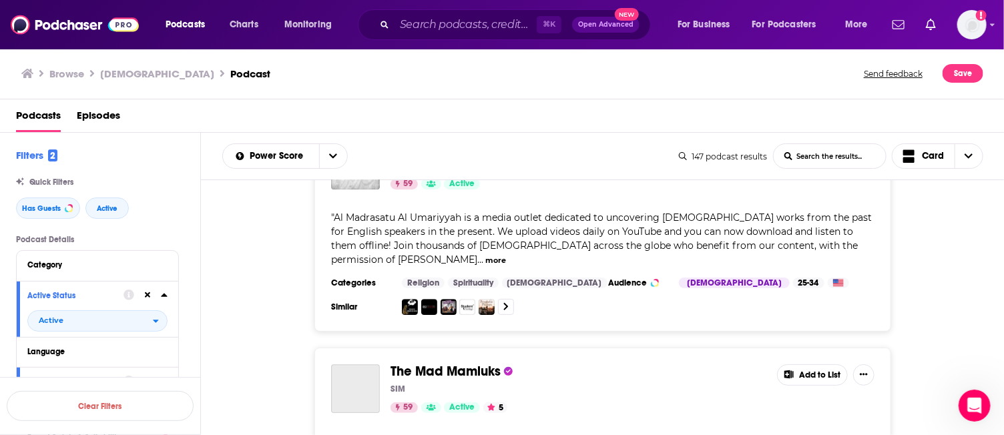
scroll to position [1876, 0]
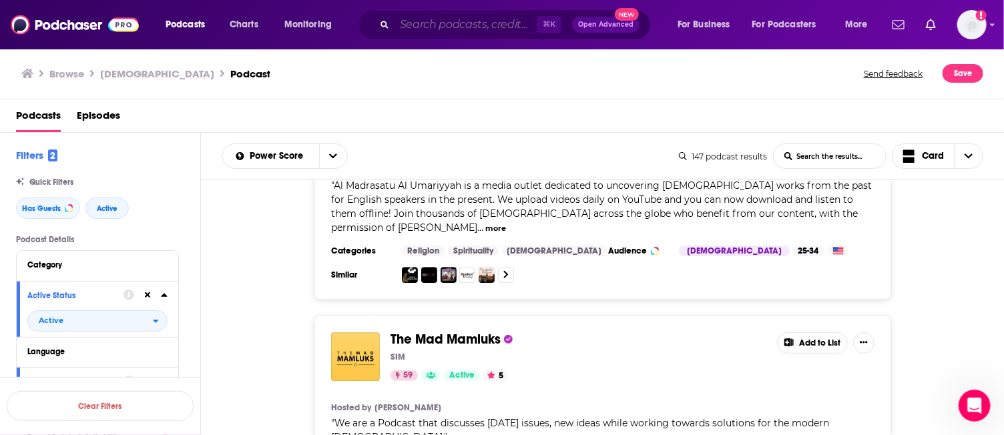
click at [444, 23] on input "Search podcasts, credits, & more..." at bounding box center [465, 24] width 142 height 21
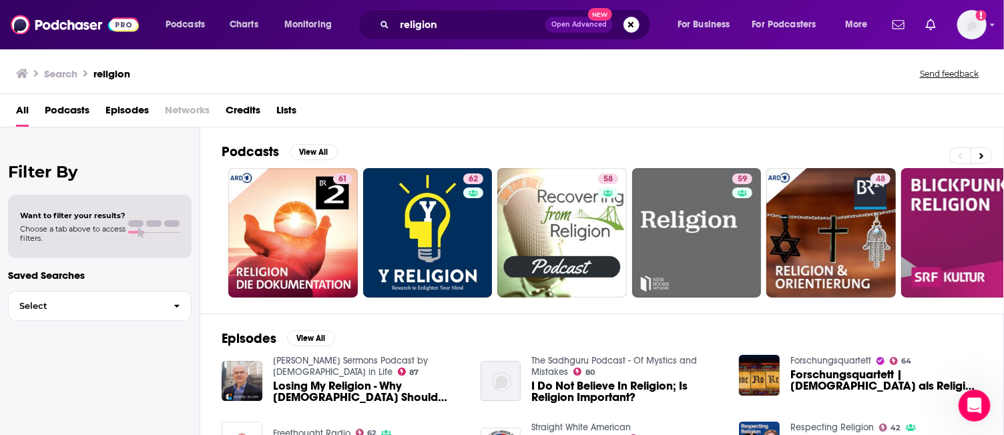
click at [65, 118] on span "Podcasts" at bounding box center [67, 112] width 45 height 27
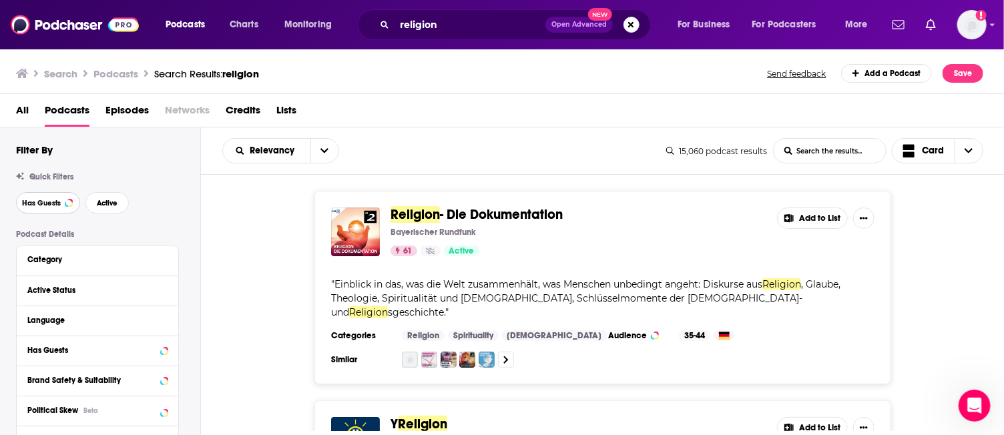
click at [28, 201] on span "Has Guests" at bounding box center [41, 203] width 39 height 7
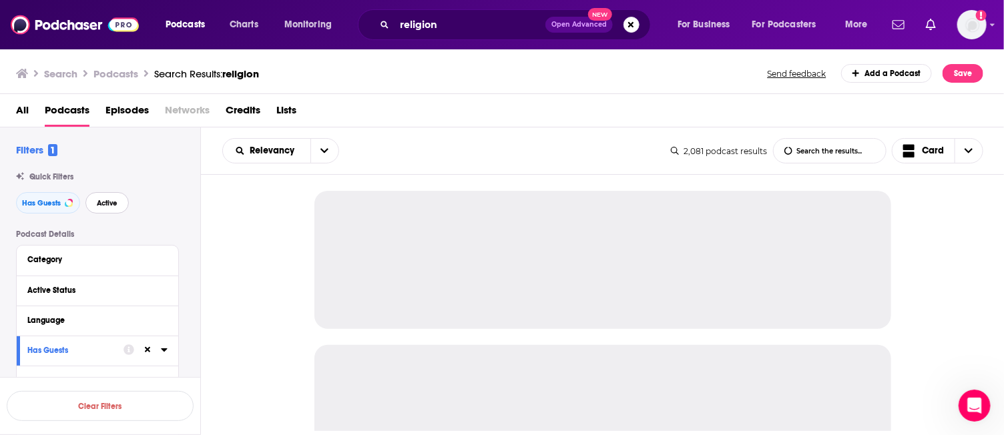
click at [100, 206] on span "Active" at bounding box center [107, 203] width 21 height 7
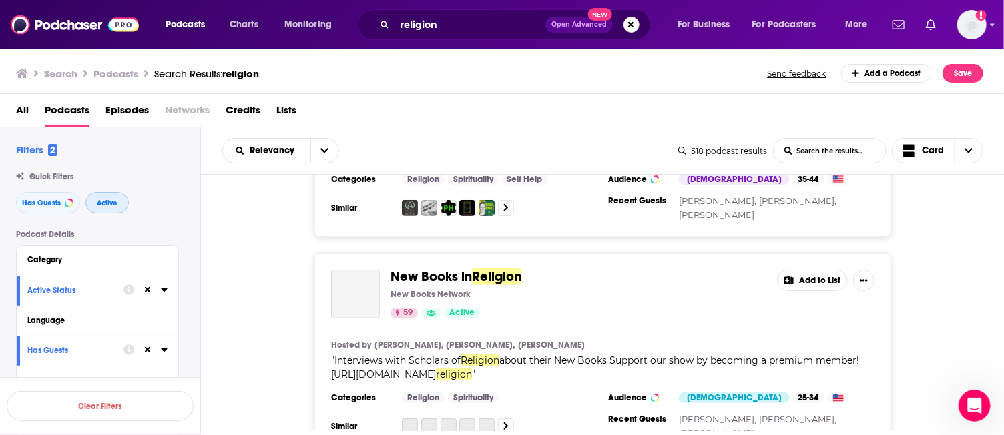
scroll to position [395, 0]
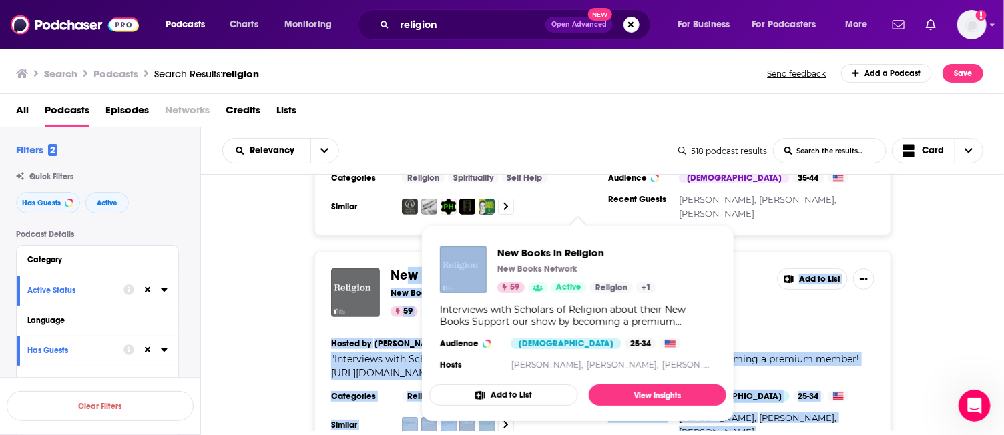
drag, startPoint x: 433, startPoint y: 259, endPoint x: 406, endPoint y: 255, distance: 27.7
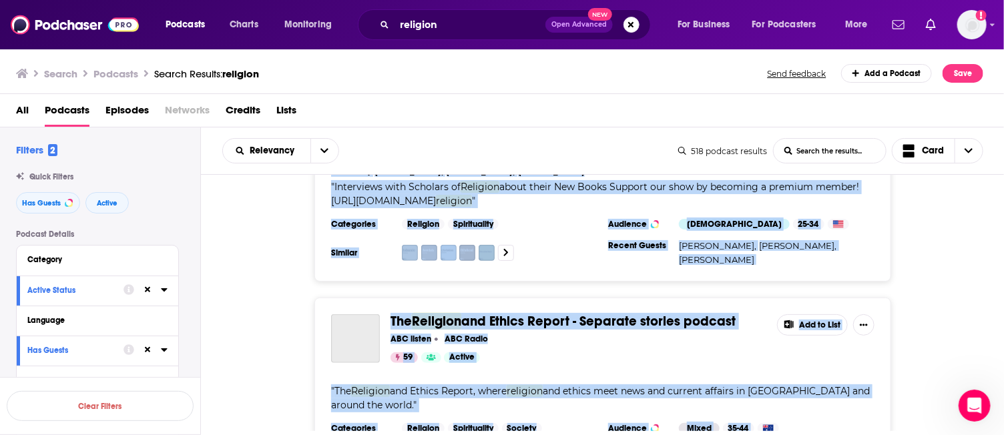
scroll to position [569, 0]
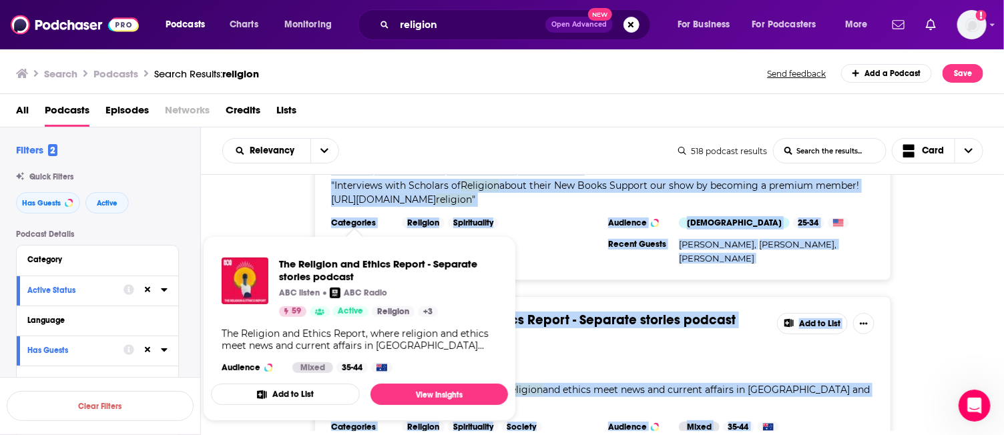
click at [957, 296] on div "The Religion and Ethics Report - Separate stories podcast ABC listen ABC Radio …" at bounding box center [602, 390] width 803 height 188
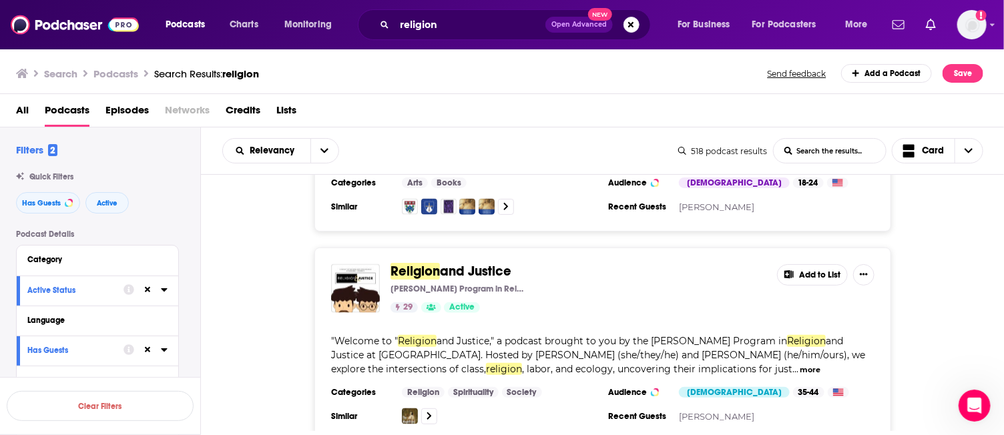
scroll to position [1202, 0]
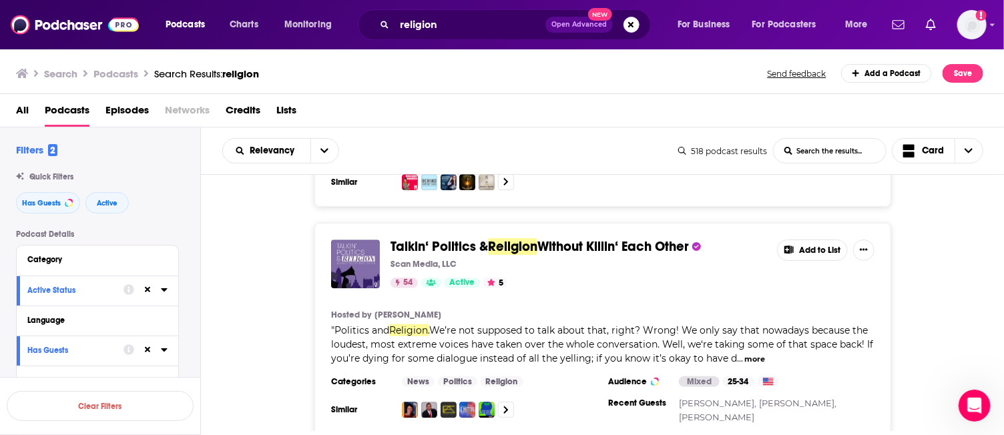
scroll to position [1699, 0]
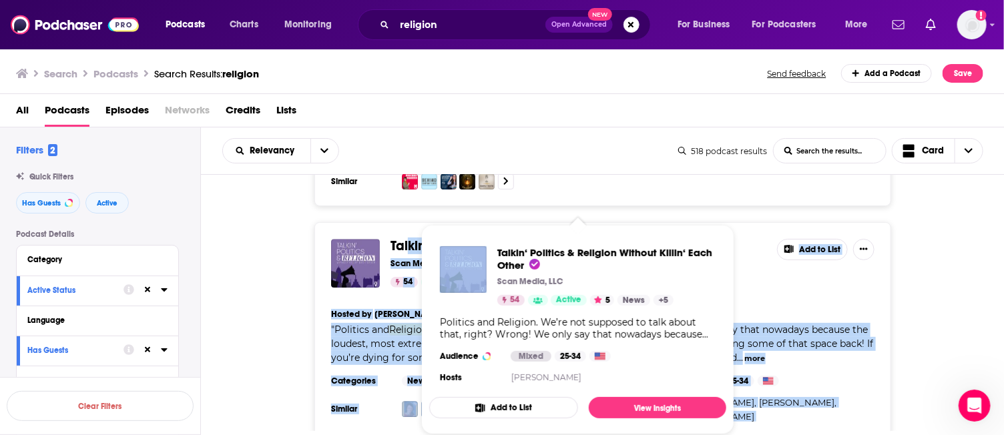
drag, startPoint x: 429, startPoint y: 226, endPoint x: 409, endPoint y: 220, distance: 21.1
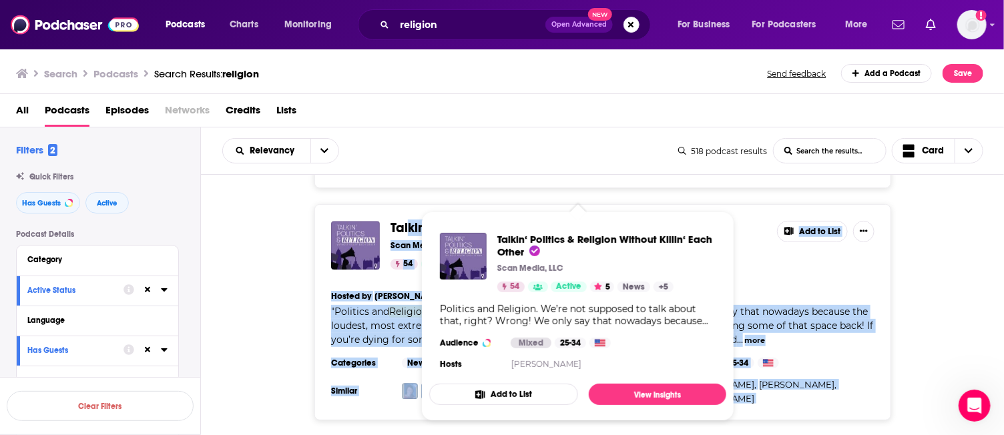
scroll to position [1842, 0]
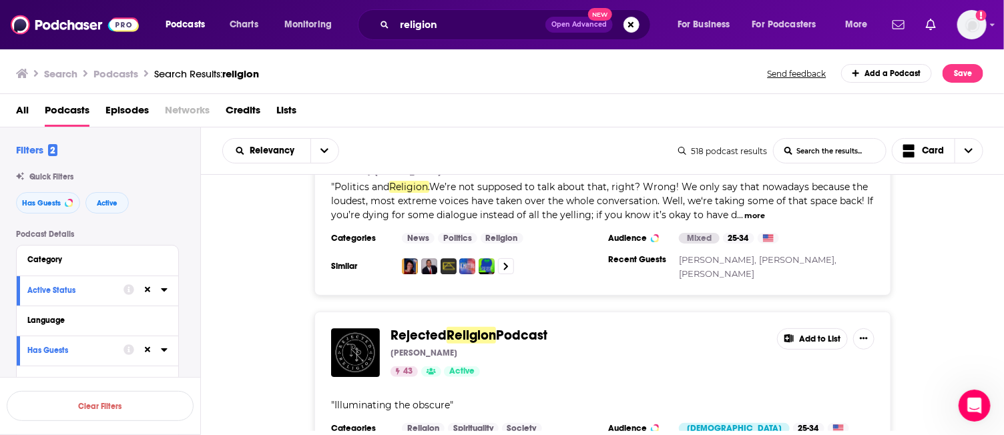
click at [278, 322] on div "Rejected Religion Podcast Stephanie Shea 43 Active Add to List " Illuminating t…" at bounding box center [602, 394] width 803 height 165
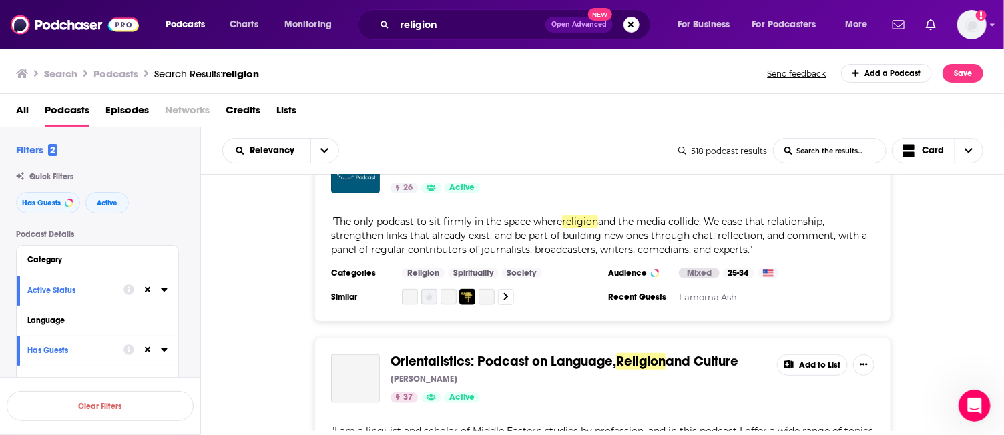
scroll to position [3060, 0]
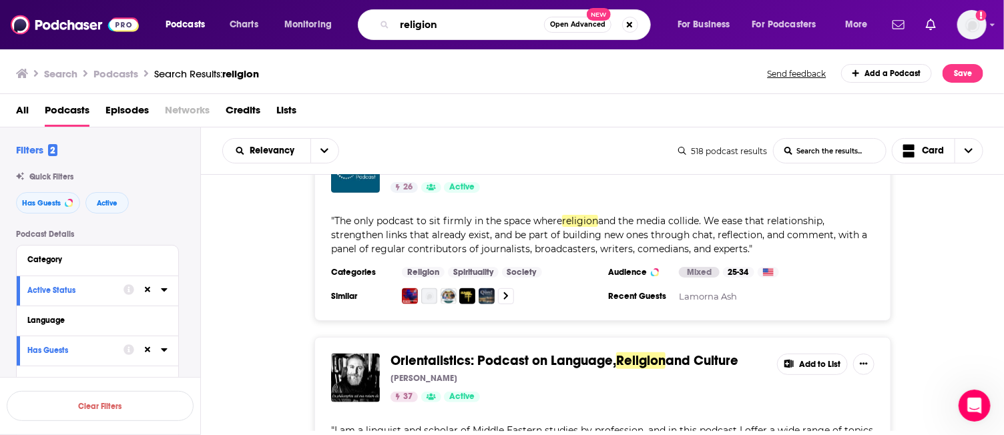
click at [424, 29] on input "religion" at bounding box center [468, 24] width 149 height 21
type input "spirituality"
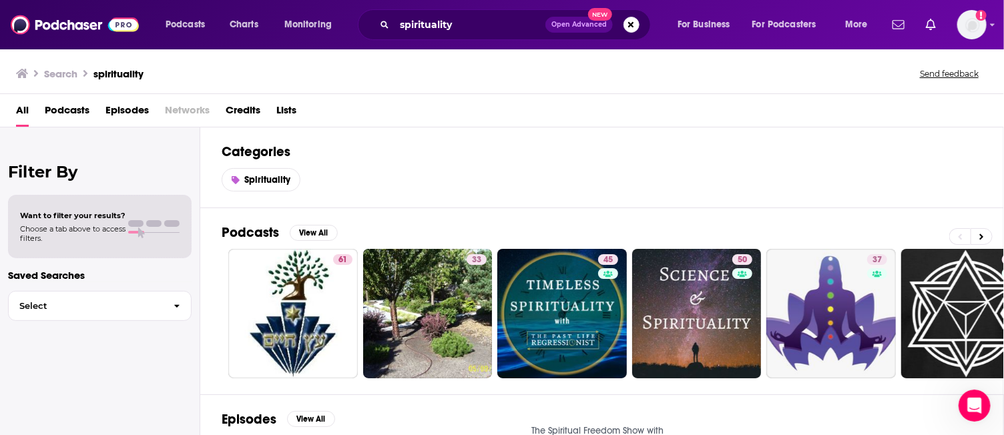
click at [61, 109] on span "Podcasts" at bounding box center [67, 112] width 45 height 27
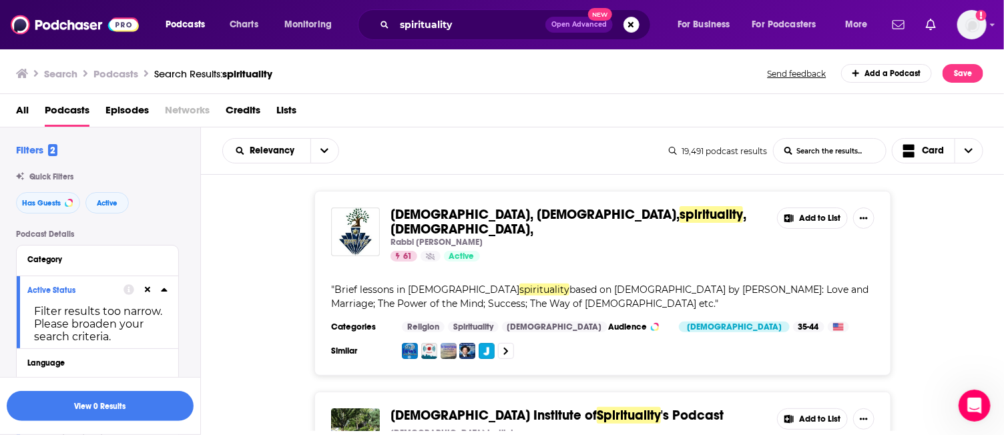
click at [269, 332] on div "jewish, judaism, spirituality , torah, Rabbi David Bassous 61 Active Add to Lis…" at bounding box center [602, 283] width 803 height 185
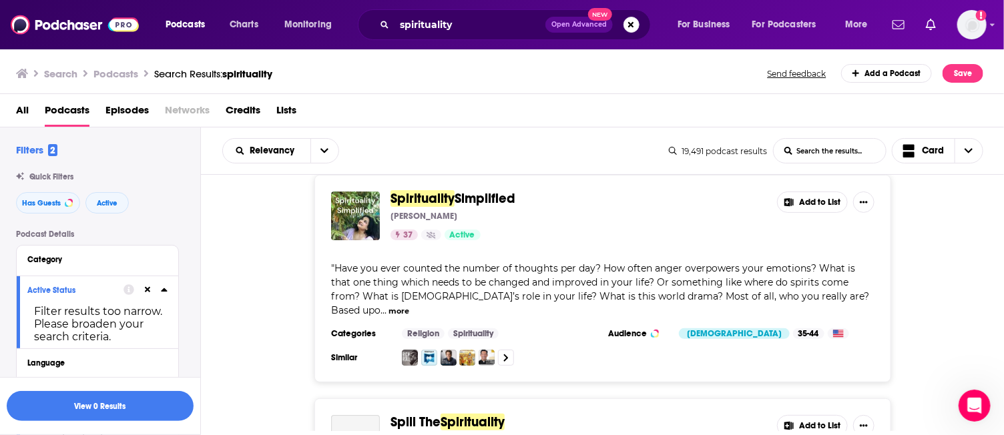
scroll to position [2033, 0]
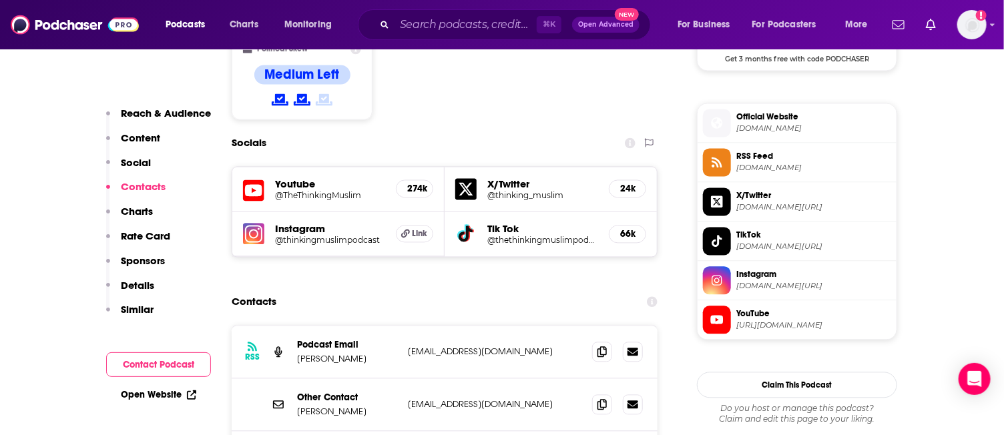
scroll to position [1176, 0]
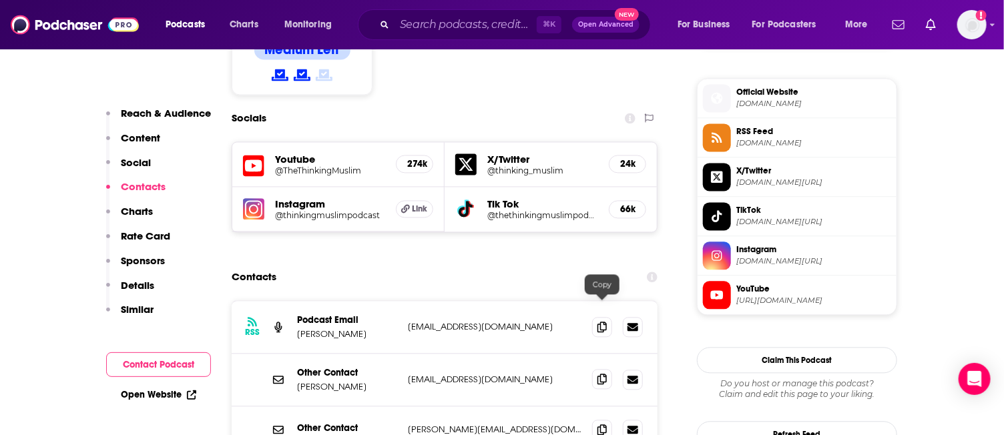
click at [607, 374] on icon at bounding box center [601, 379] width 9 height 11
click at [603, 424] on icon at bounding box center [601, 429] width 9 height 11
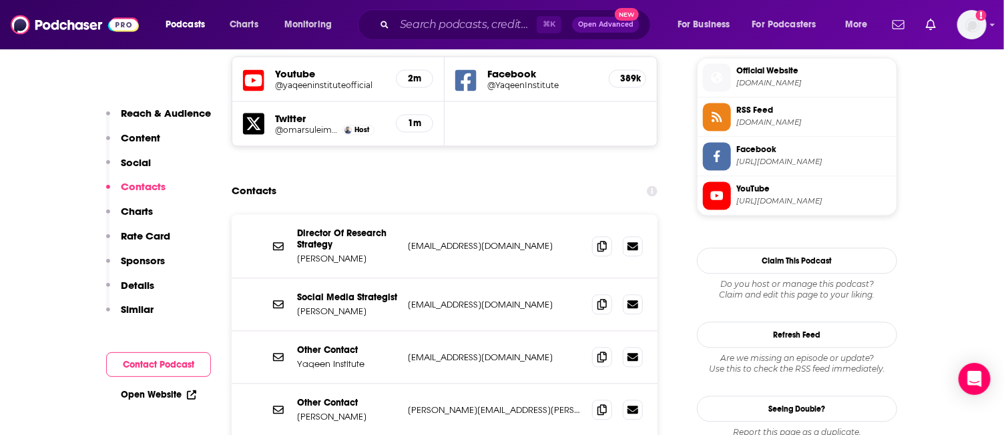
scroll to position [1198, 0]
click at [601, 240] on icon at bounding box center [601, 245] width 9 height 11
click at [600, 298] on icon at bounding box center [601, 303] width 9 height 11
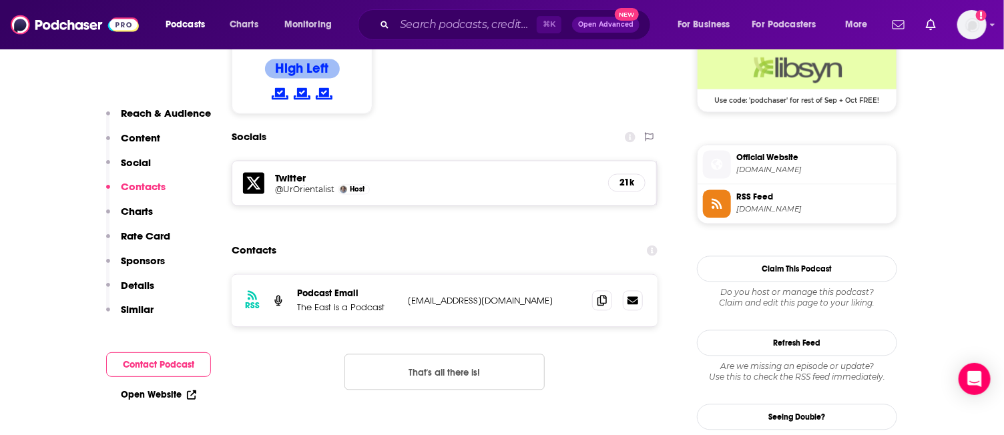
scroll to position [1113, 0]
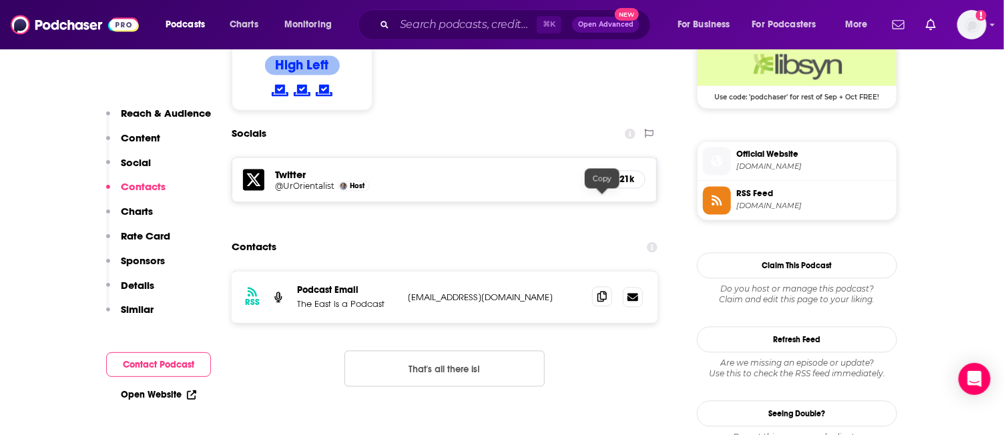
click at [604, 292] on icon at bounding box center [601, 297] width 9 height 11
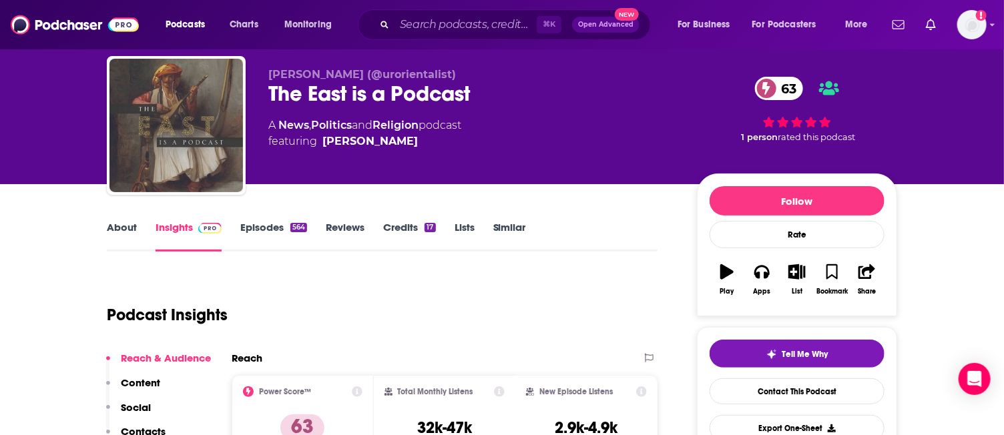
scroll to position [13, 0]
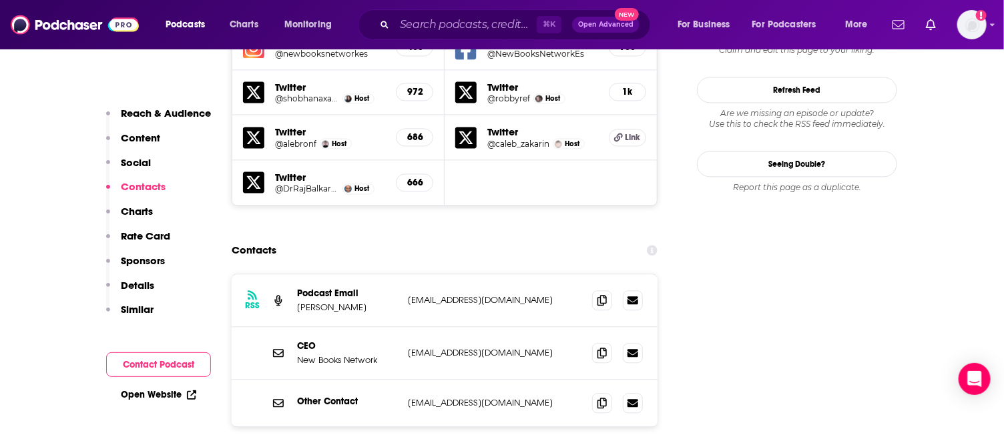
scroll to position [1231, 0]
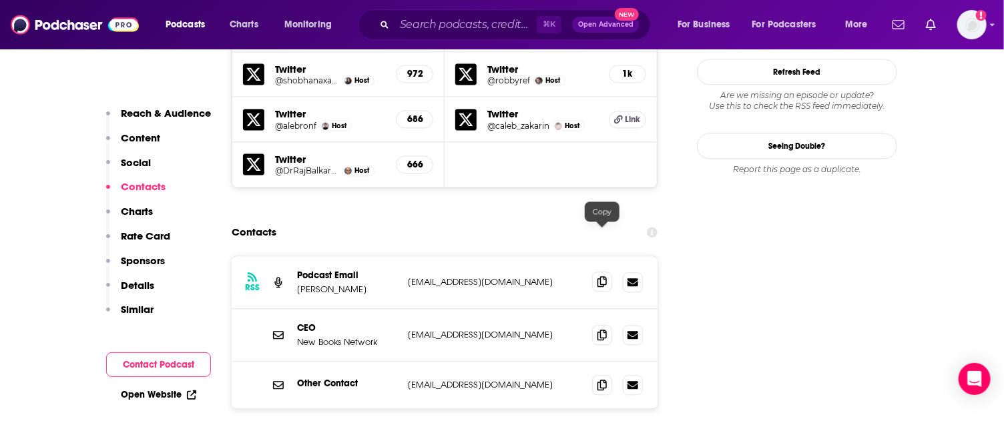
click at [603, 276] on icon at bounding box center [601, 281] width 9 height 11
click at [601, 329] on icon at bounding box center [601, 334] width 9 height 11
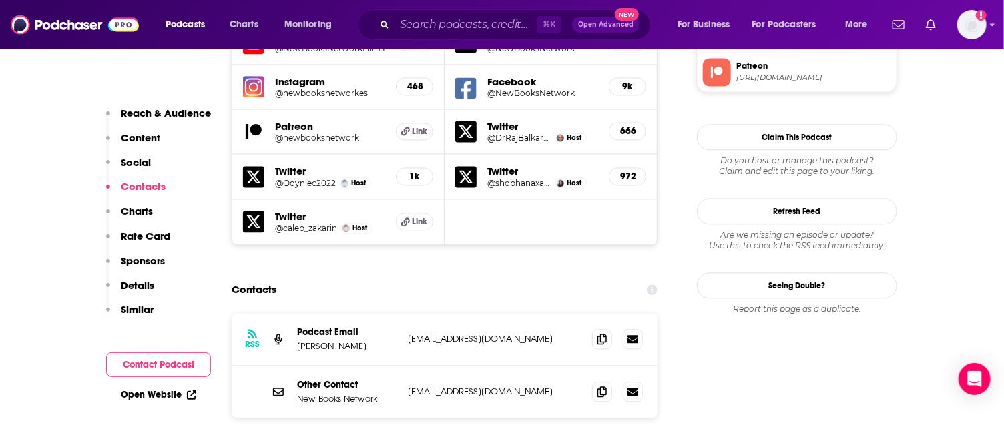
scroll to position [1238, 0]
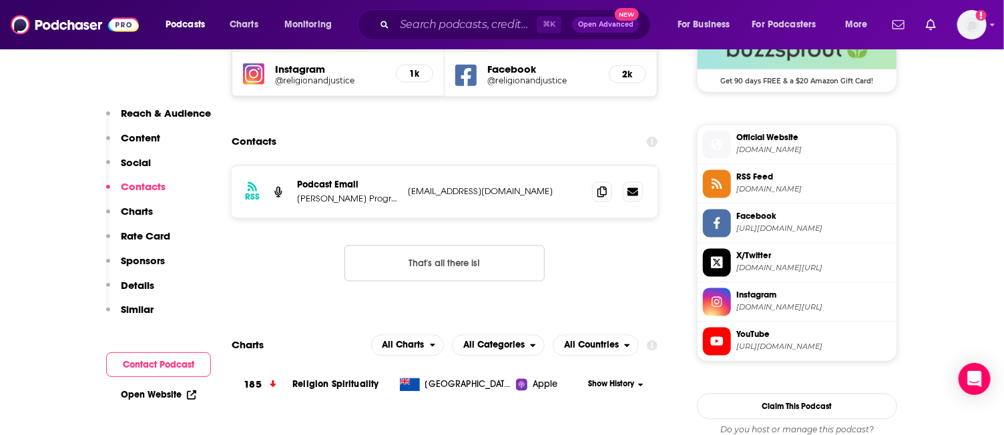
scroll to position [1025, 0]
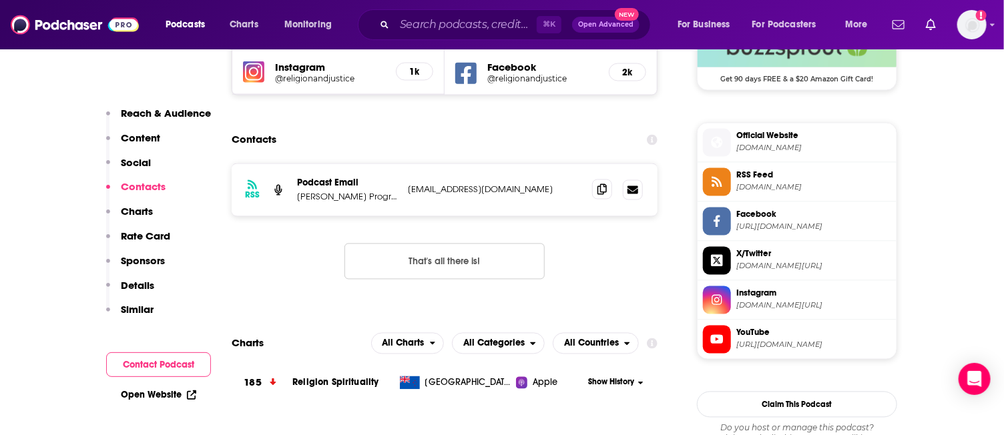
click at [606, 184] on icon at bounding box center [601, 189] width 9 height 11
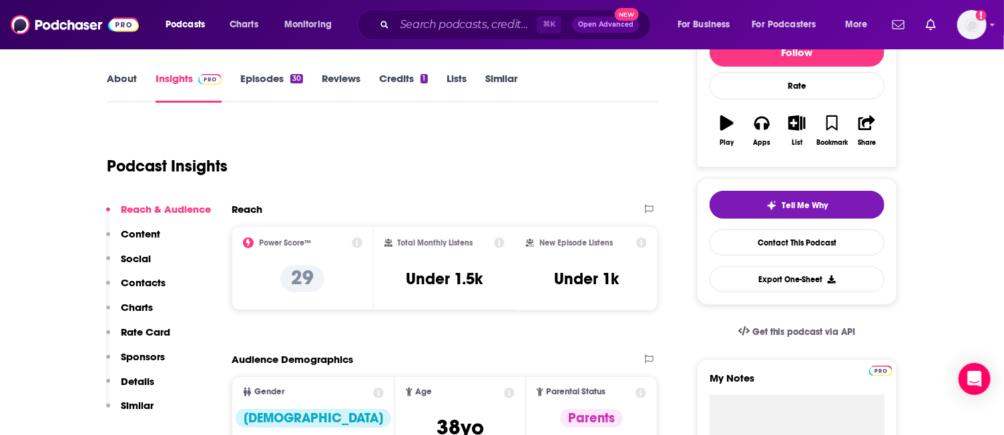
scroll to position [0, 0]
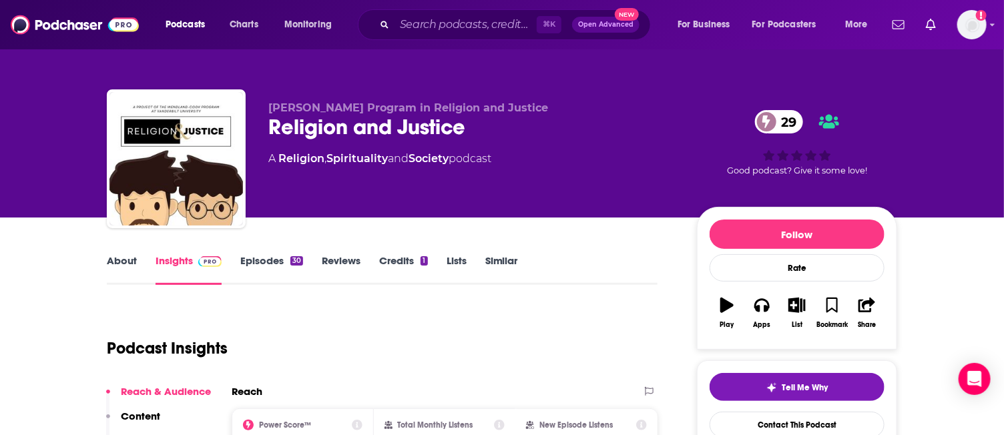
click at [512, 267] on link "Similar" at bounding box center [501, 269] width 33 height 31
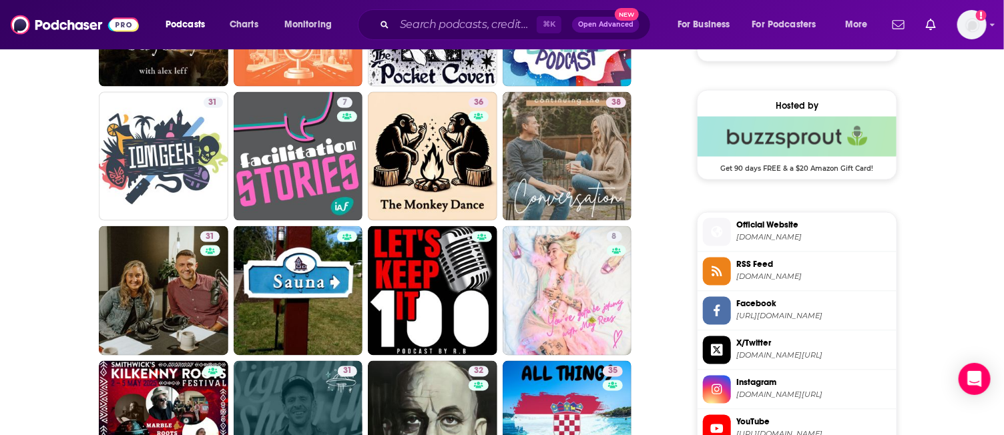
scroll to position [948, 0]
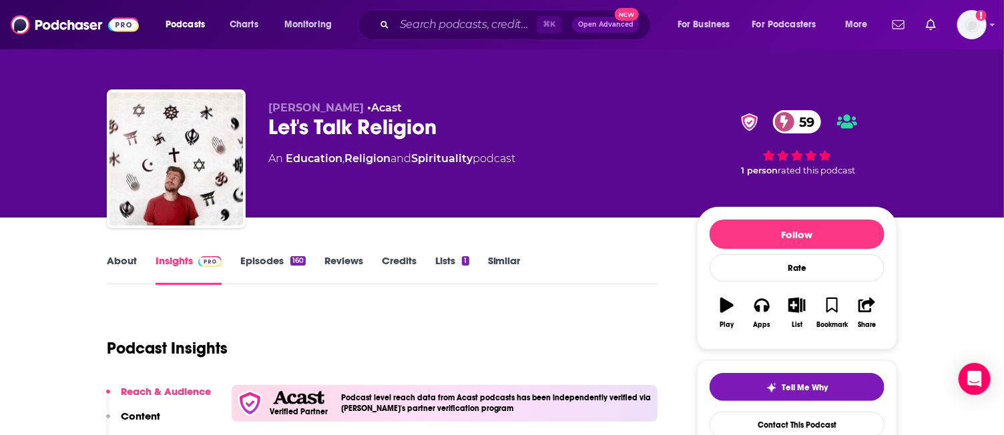
click at [497, 262] on link "Similar" at bounding box center [504, 269] width 33 height 31
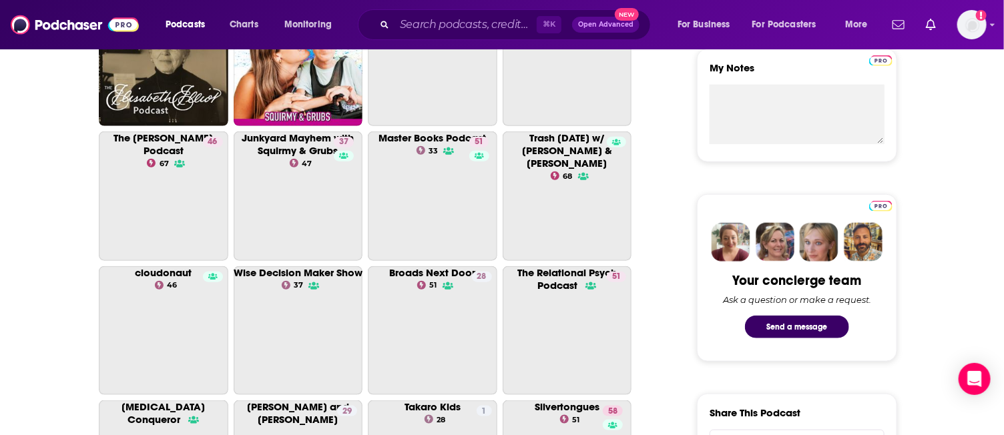
scroll to position [502, 0]
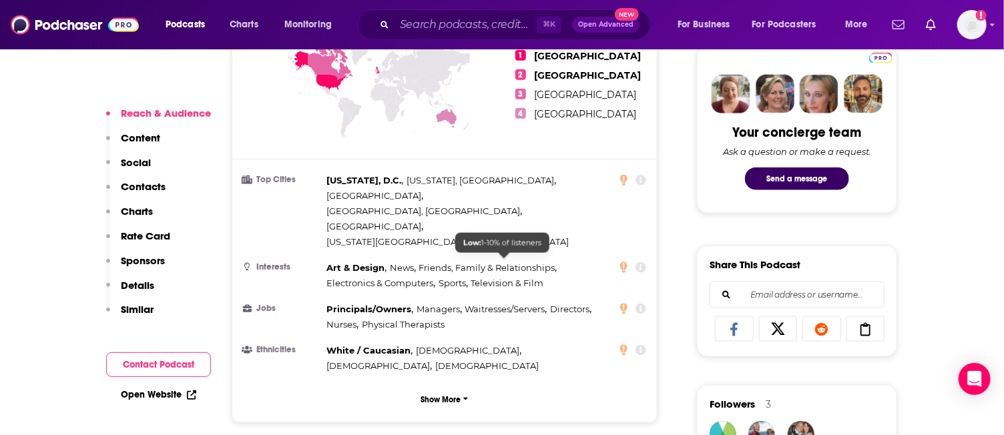
scroll to position [1014, 0]
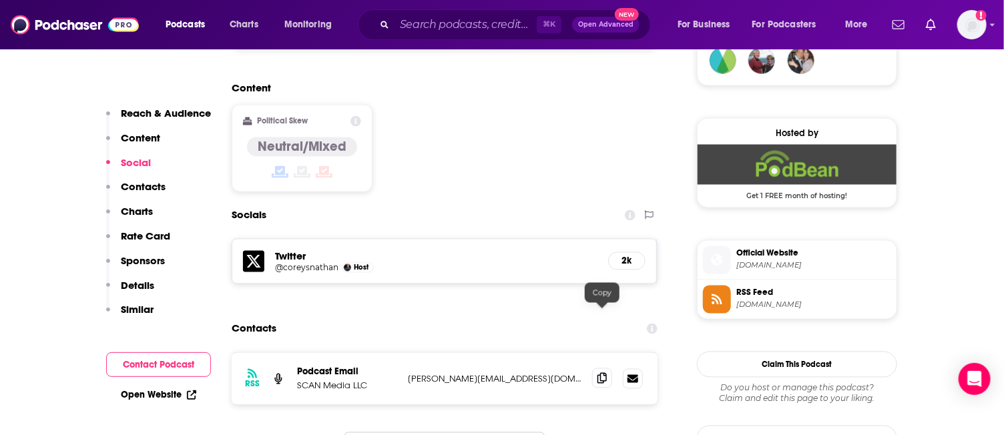
click at [605, 373] on icon at bounding box center [601, 378] width 9 height 11
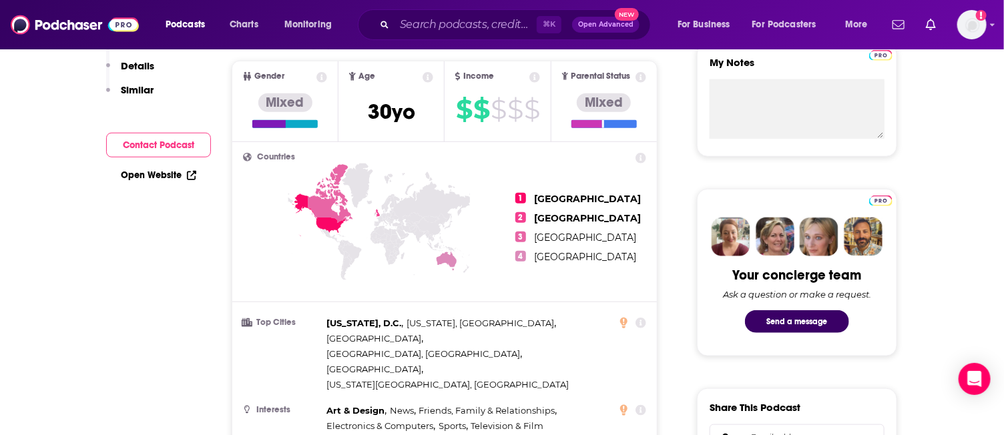
scroll to position [0, 0]
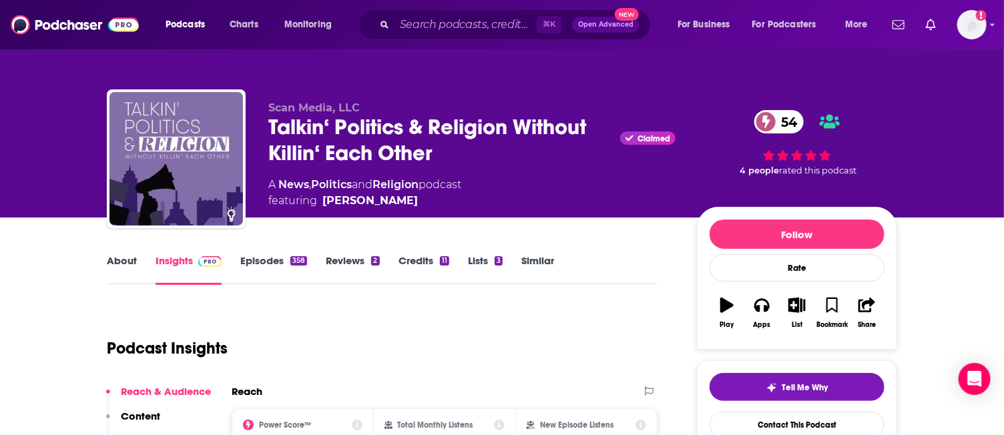
click at [532, 259] on link "Similar" at bounding box center [537, 269] width 33 height 31
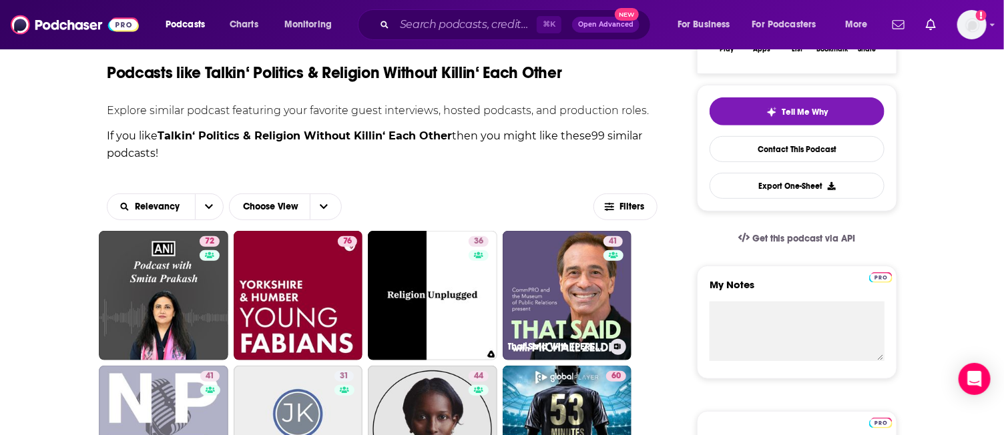
scroll to position [344, 0]
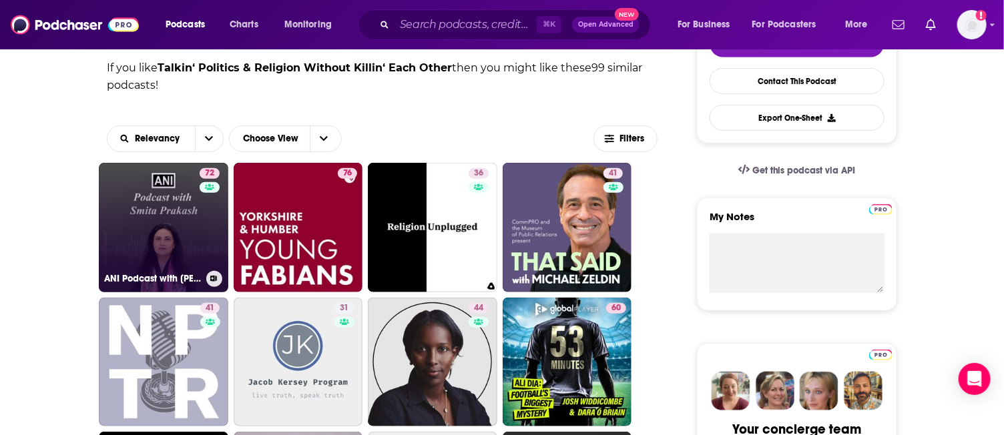
click at [186, 240] on link "72 ANI Podcast with Smita Prakash" at bounding box center [163, 227] width 129 height 129
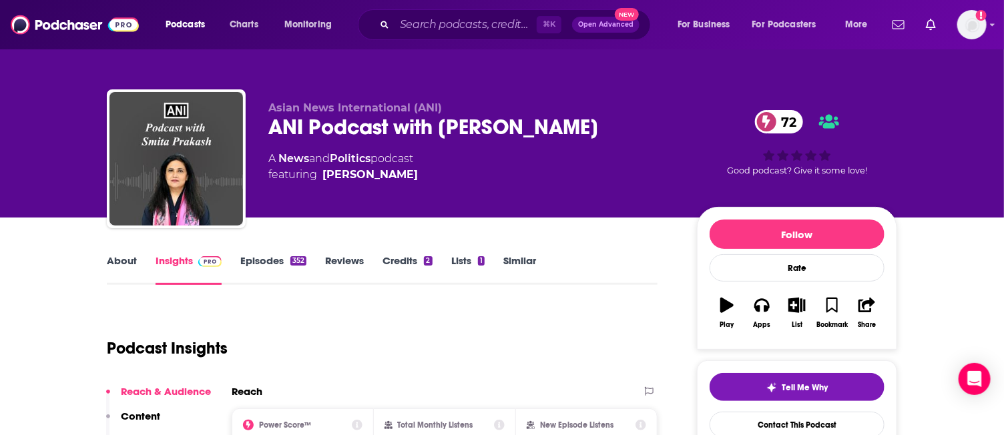
click at [125, 262] on link "About" at bounding box center [122, 269] width 30 height 31
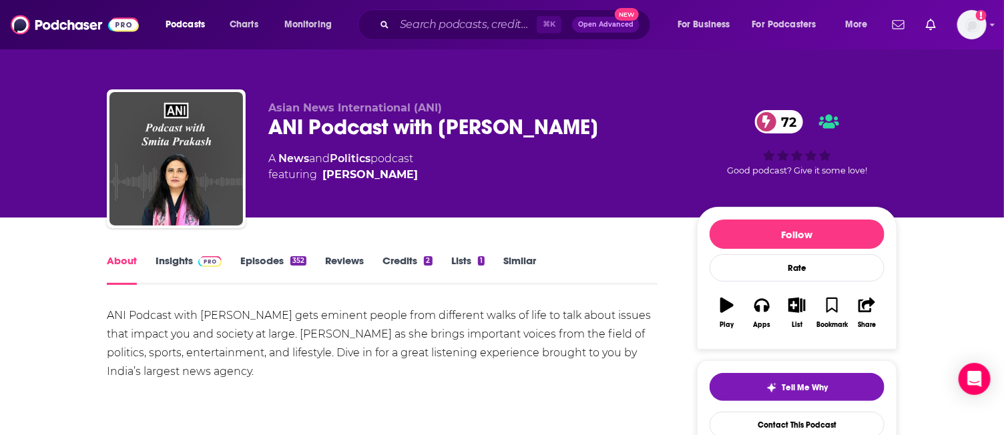
click at [185, 262] on link "Insights" at bounding box center [188, 269] width 66 height 31
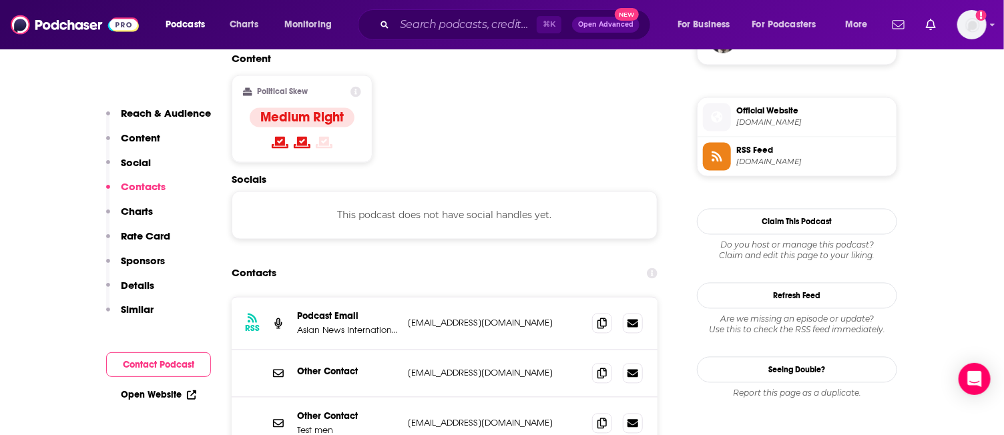
scroll to position [1036, 0]
click at [603, 317] on icon at bounding box center [601, 322] width 9 height 11
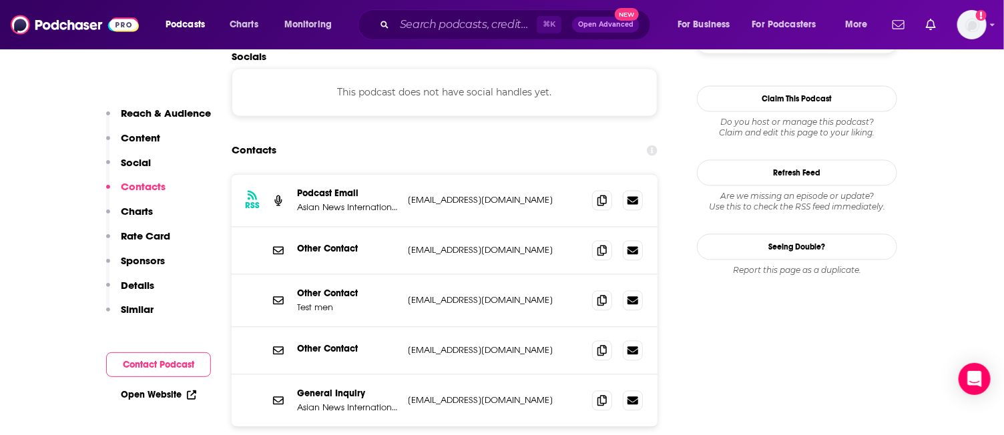
scroll to position [1160, 0]
click at [603, 393] on icon at bounding box center [601, 398] width 9 height 11
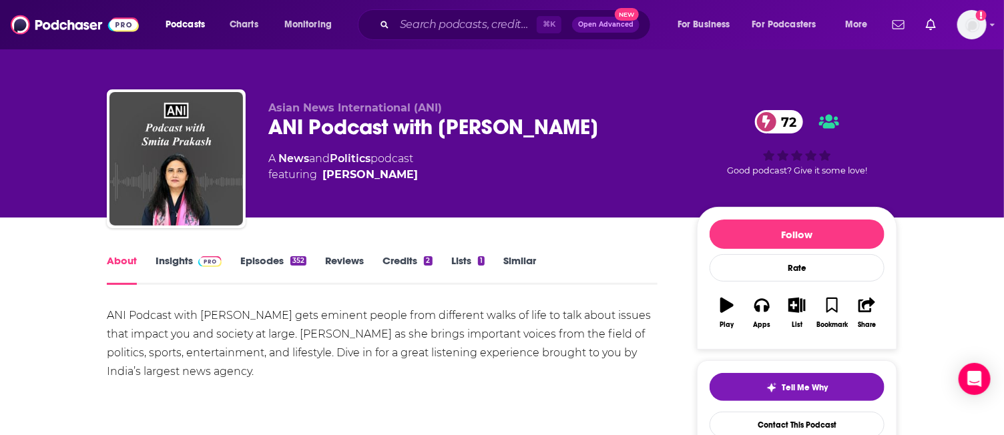
click at [525, 262] on link "Similar" at bounding box center [519, 269] width 33 height 31
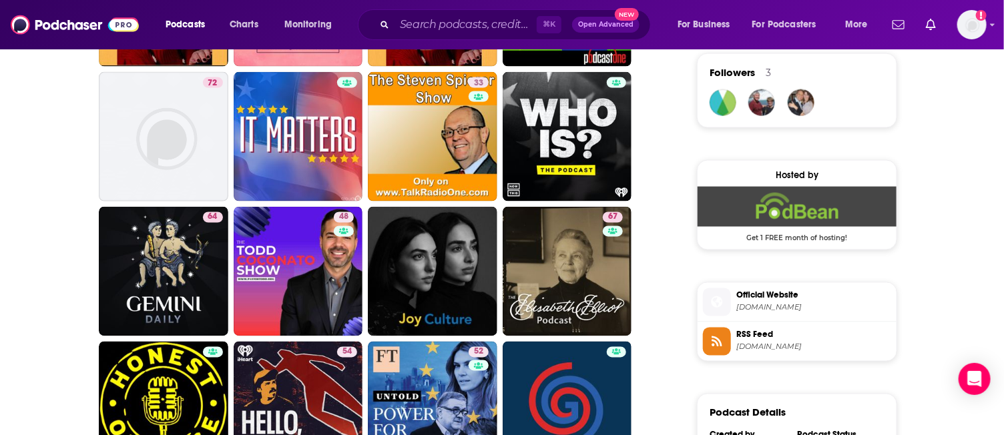
scroll to position [975, 0]
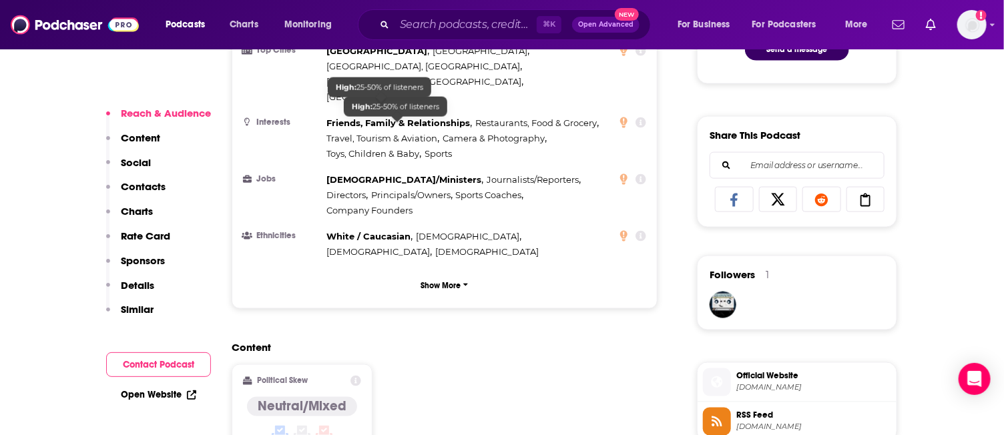
scroll to position [1098, 0]
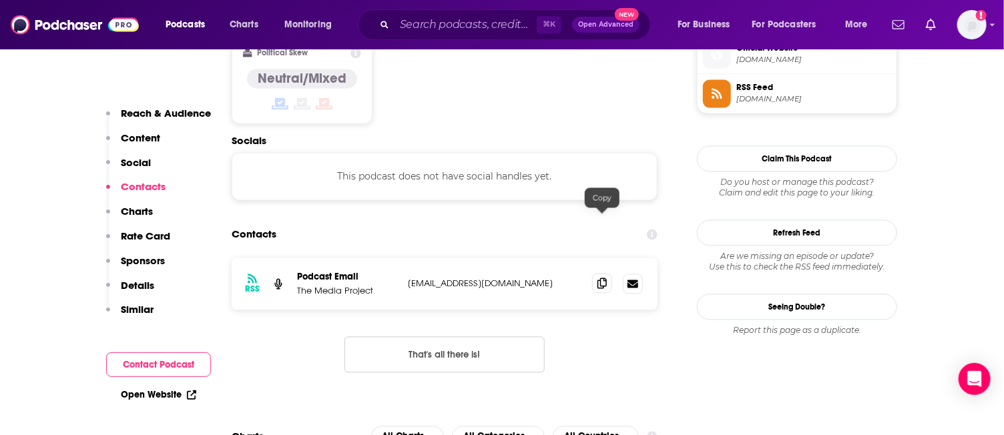
click at [603, 278] on icon at bounding box center [601, 283] width 9 height 11
